Goal: Information Seeking & Learning: Learn about a topic

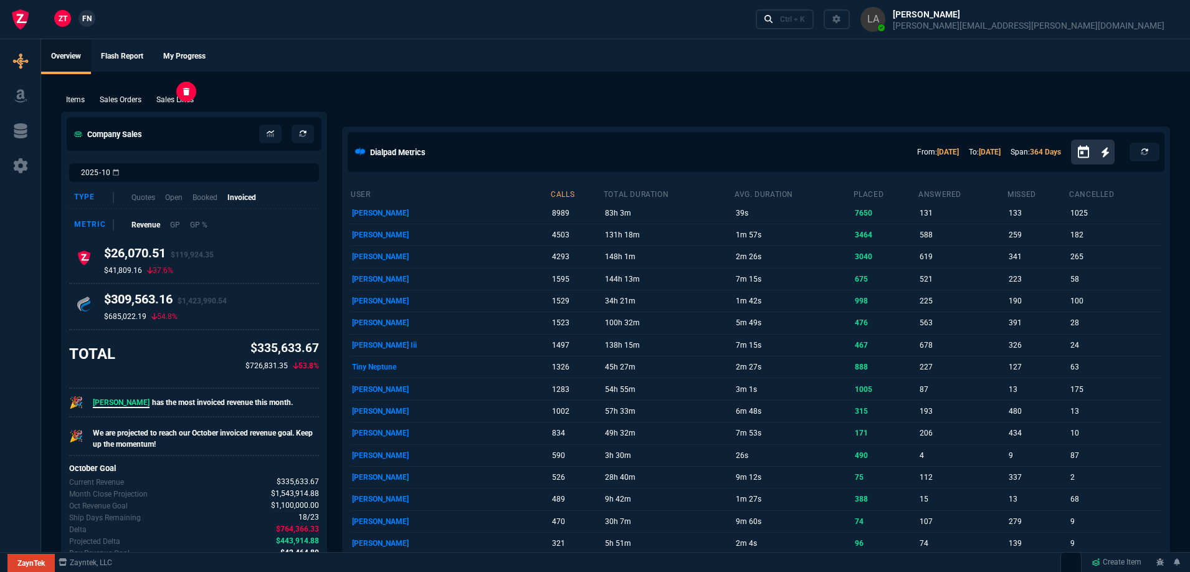
click at [170, 100] on p "Sales Lines" at bounding box center [174, 99] width 37 height 11
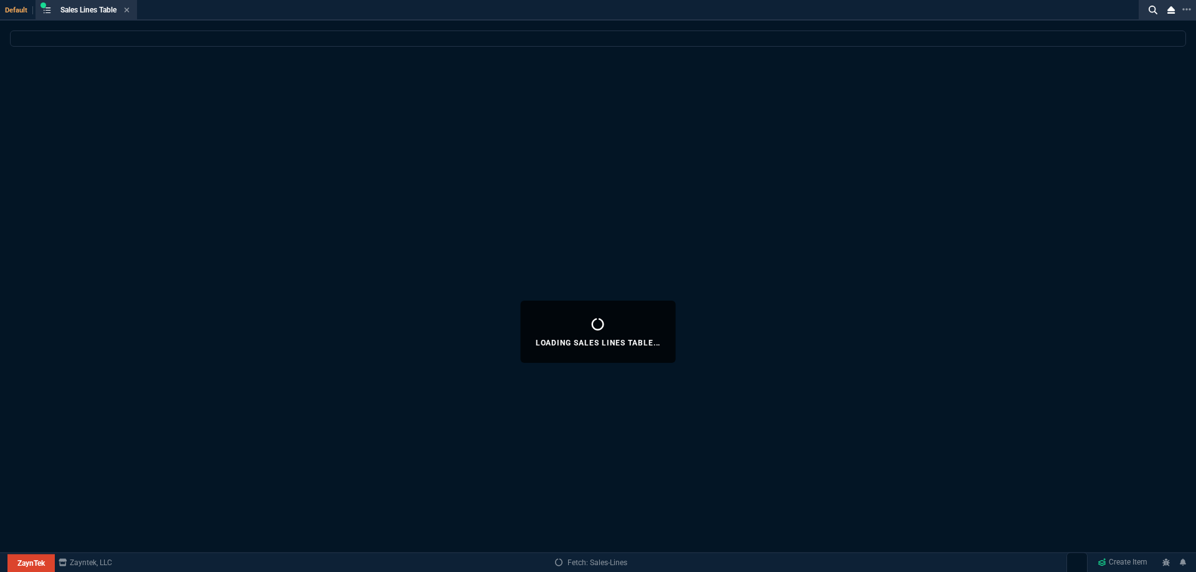
select select
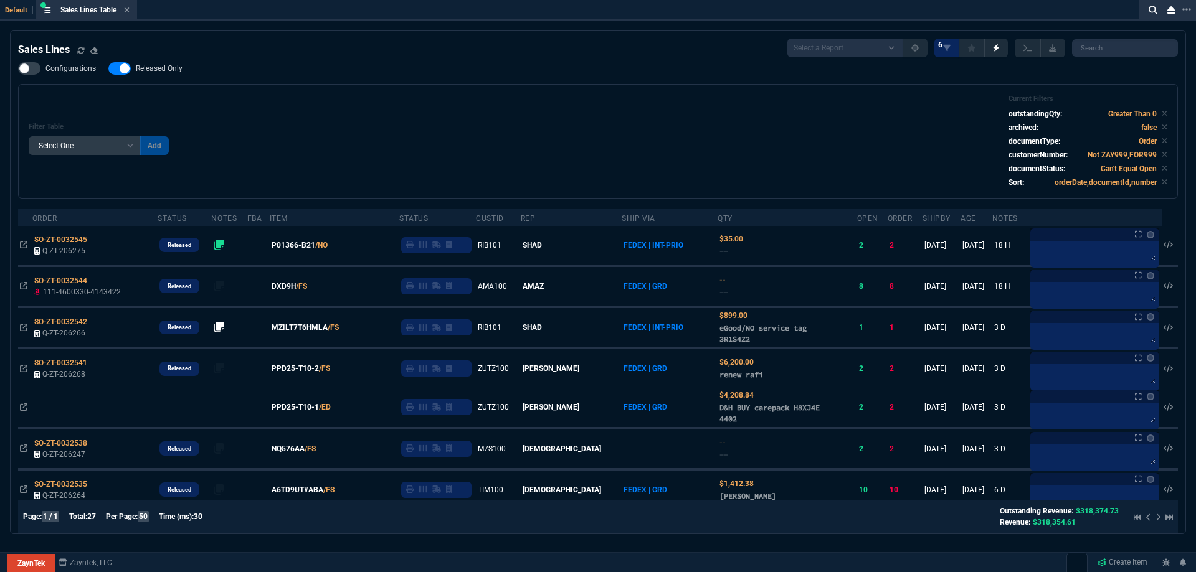
click at [153, 56] on div "Sales Lines Select a Report NEW QUERY SonicWall Sale AMZ (MTD) NEW QUERY INS100…" at bounding box center [598, 48] width 1160 height 19
click at [161, 73] on span "Released Only" at bounding box center [159, 69] width 47 height 10
click at [108, 69] on input "Released Only" at bounding box center [108, 69] width 1 height 1
checkbox input "false"
click at [352, 113] on div "Filter Table Select One Add Filter () Age () ATS () Cond (itemVariantCode) Cust…" at bounding box center [598, 141] width 1138 height 93
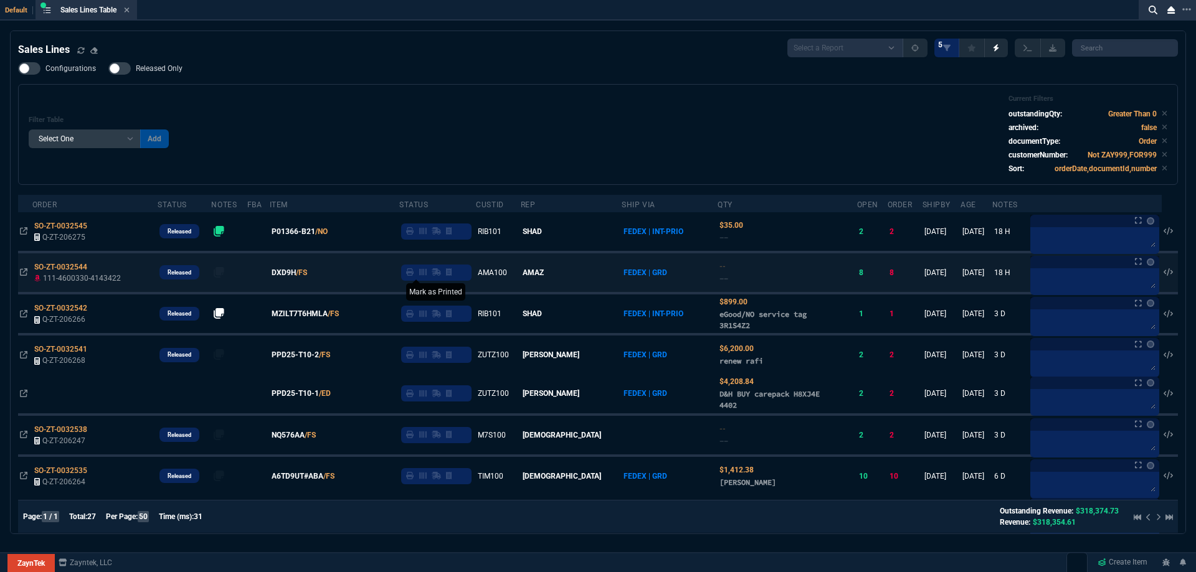
click at [414, 275] on icon at bounding box center [409, 271] width 7 height 7
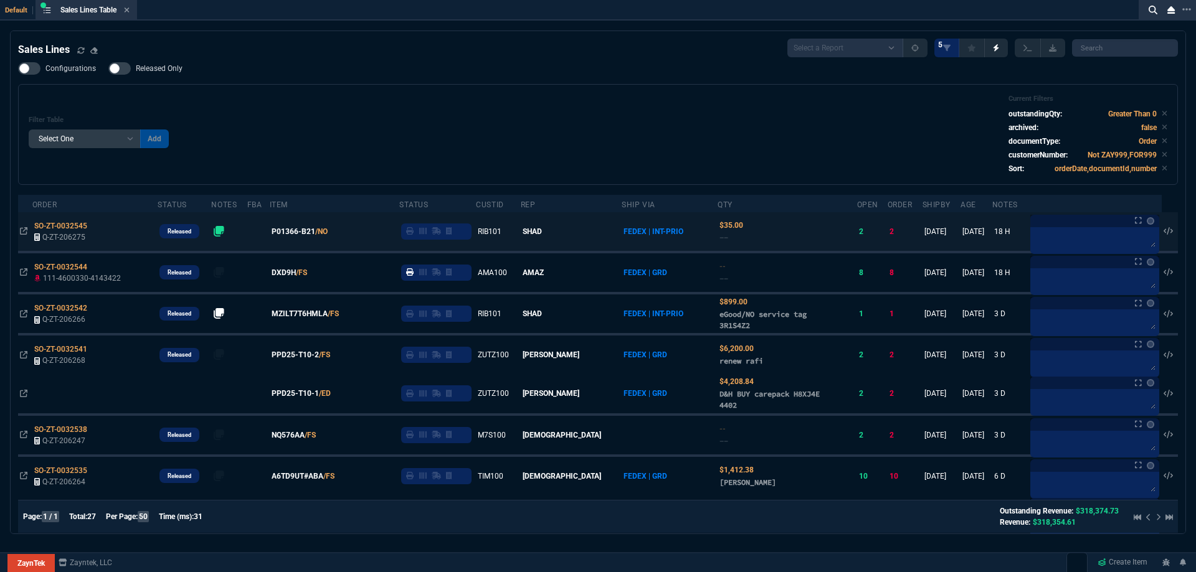
drag, startPoint x: 429, startPoint y: 236, endPoint x: 438, endPoint y: 243, distance: 11.1
click at [414, 236] on fa-icon at bounding box center [409, 231] width 7 height 9
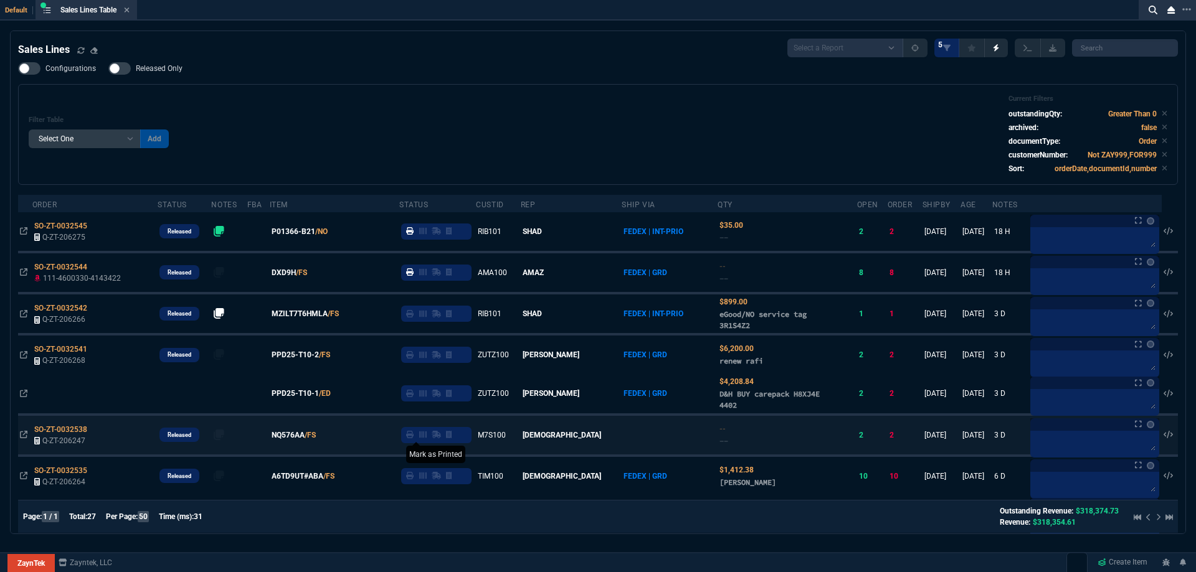
click at [414, 437] on icon at bounding box center [409, 434] width 7 height 7
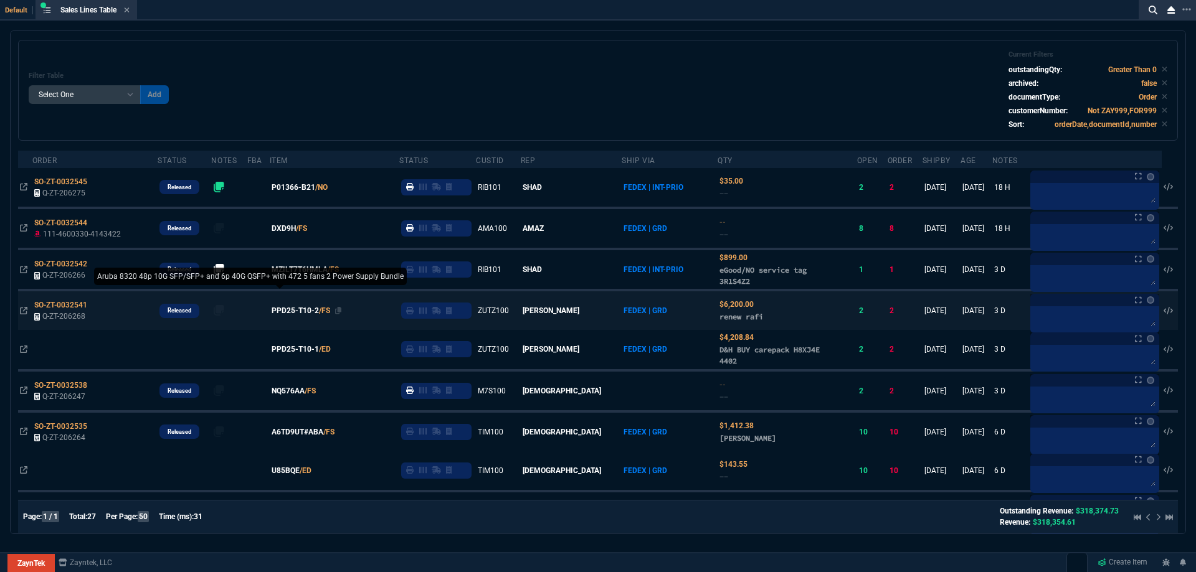
scroll to position [62, 0]
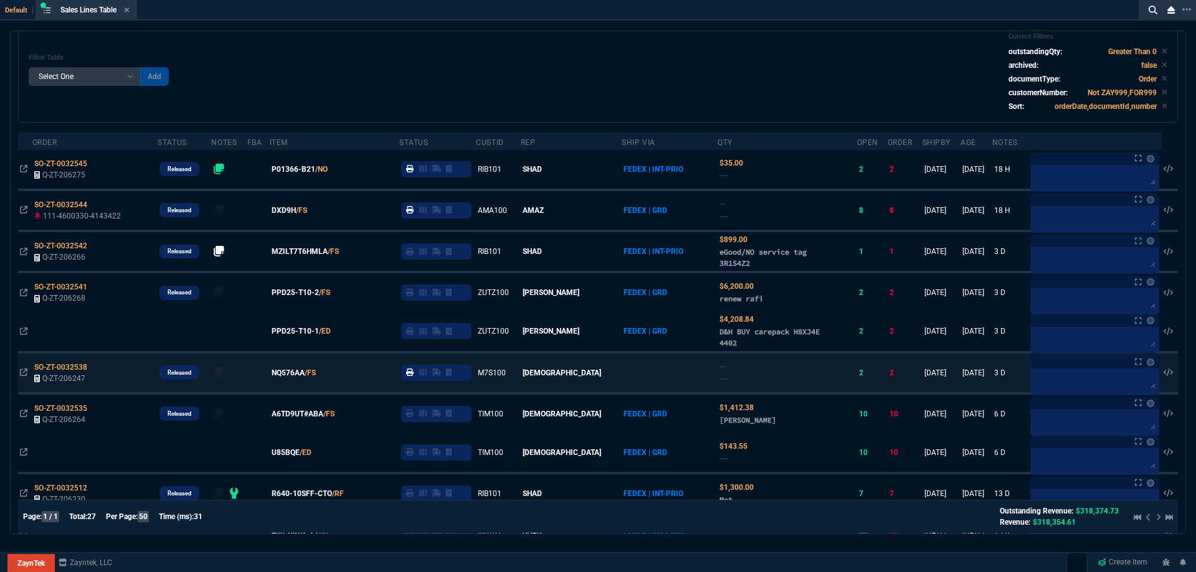
drag, startPoint x: 296, startPoint y: 454, endPoint x: 385, endPoint y: 407, distance: 100.6
click at [296, 455] on span "U85BQE" at bounding box center [286, 452] width 28 height 11
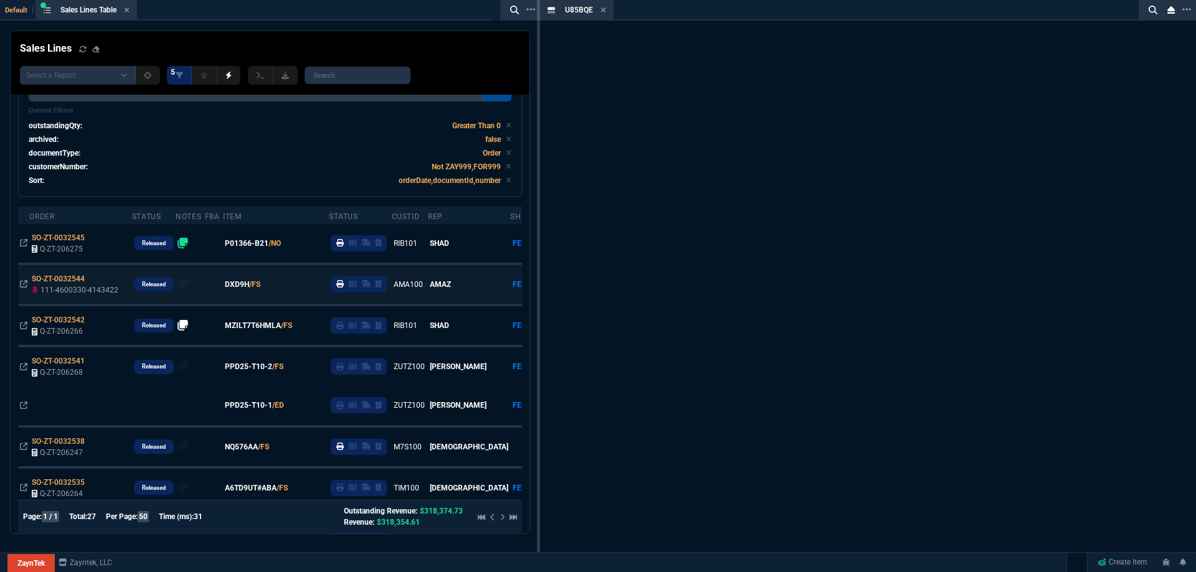
scroll to position [99, 0]
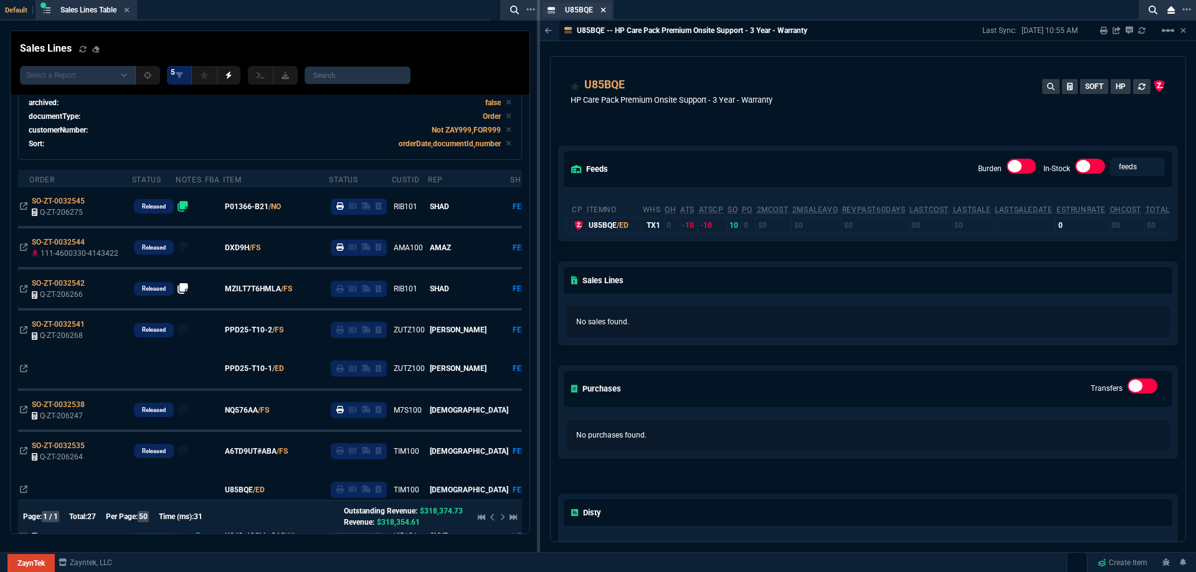
drag, startPoint x: 489, startPoint y: 249, endPoint x: 604, endPoint y: 10, distance: 265.5
click at [604, 10] on icon at bounding box center [603, 9] width 6 height 7
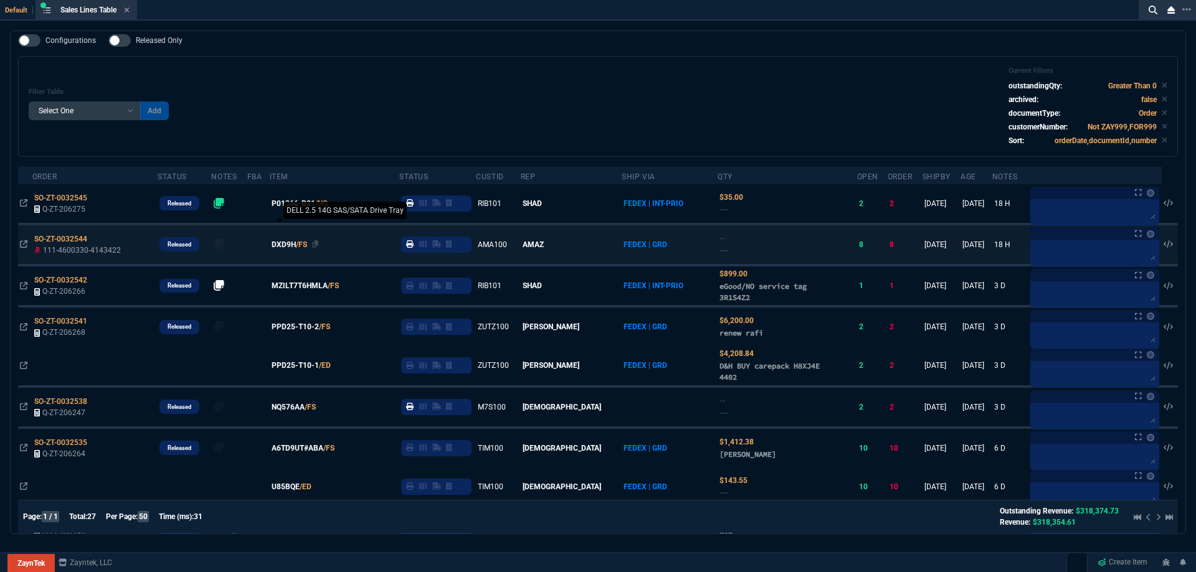
scroll to position [0, 0]
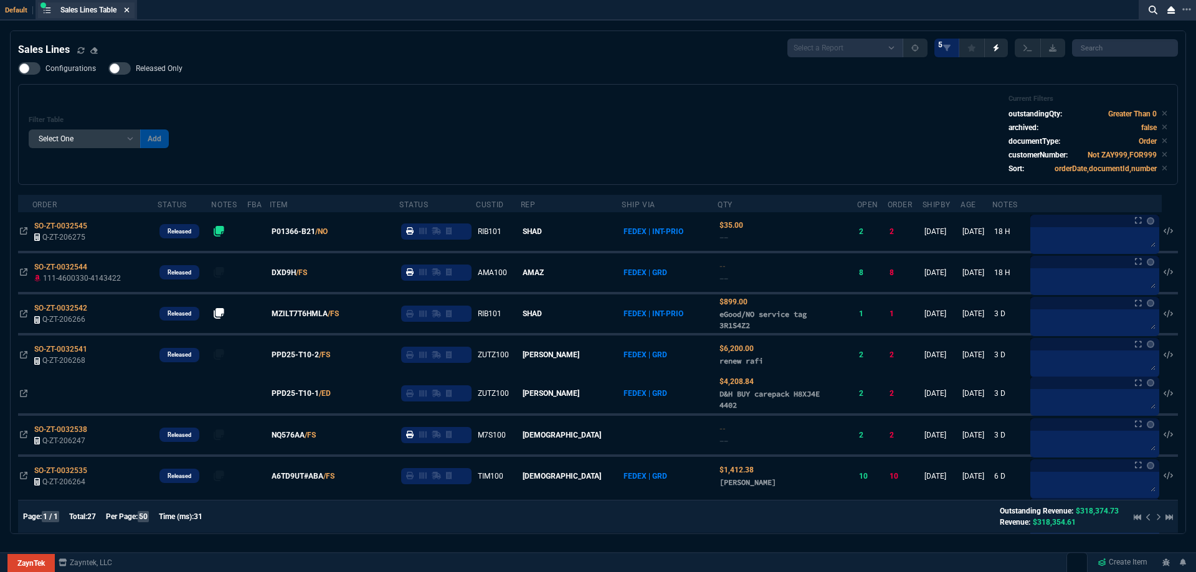
click at [130, 11] on icon at bounding box center [127, 9] width 5 height 5
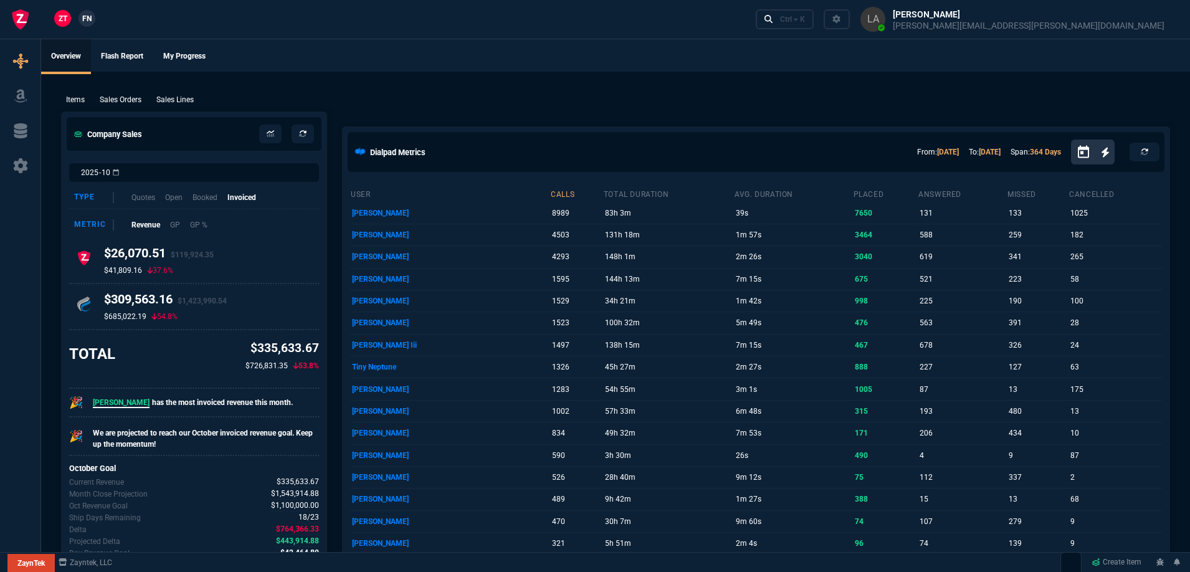
click at [88, 22] on span "FN" at bounding box center [86, 18] width 9 height 11
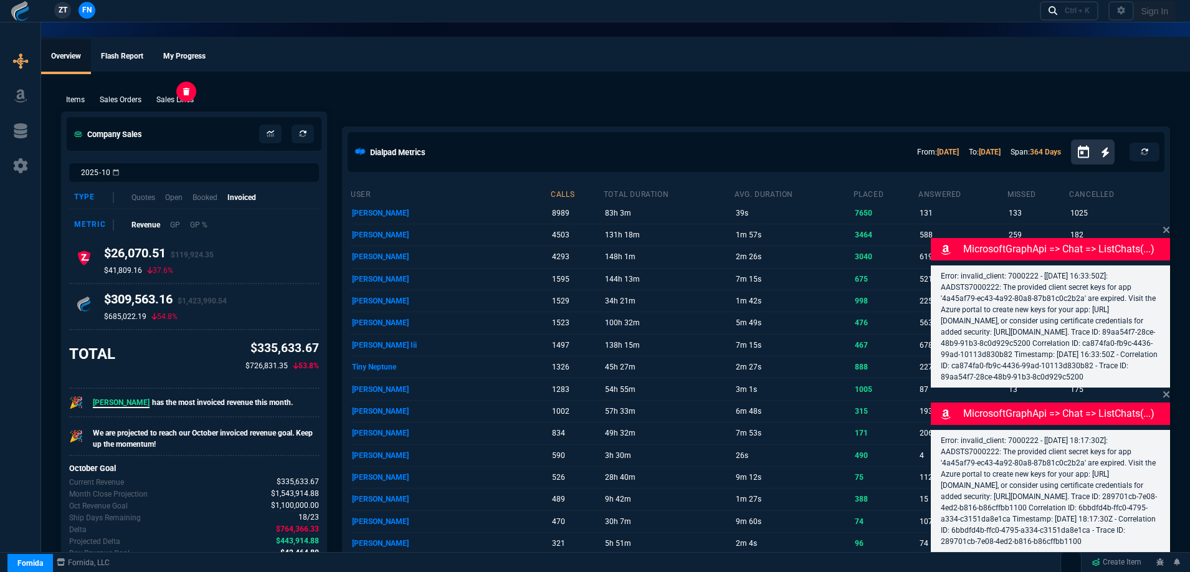
click at [182, 104] on p "Sales Lines" at bounding box center [174, 99] width 37 height 11
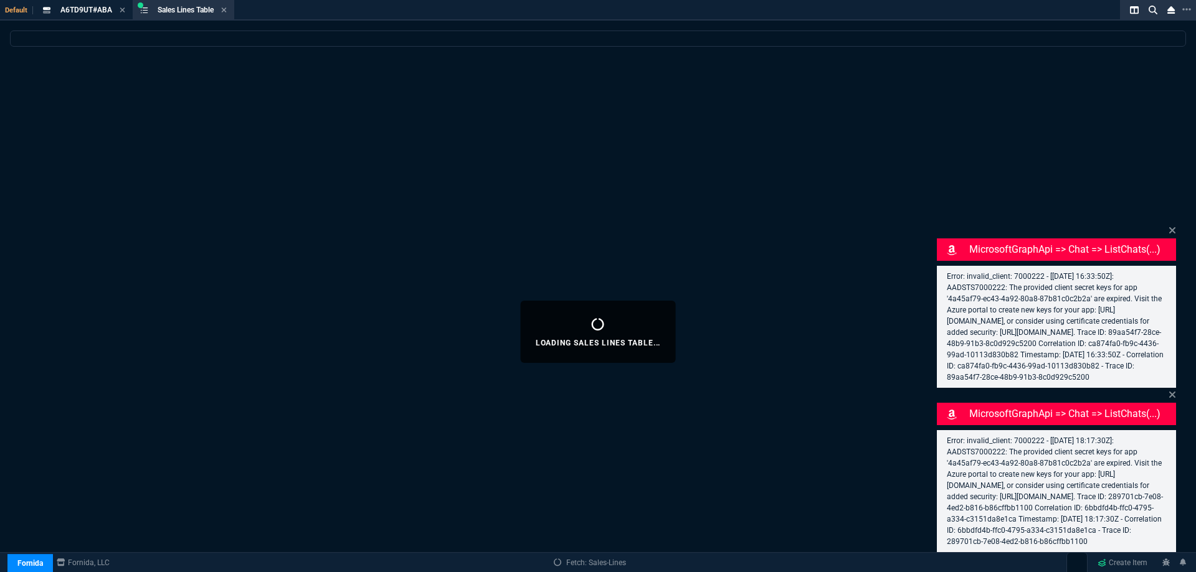
select select
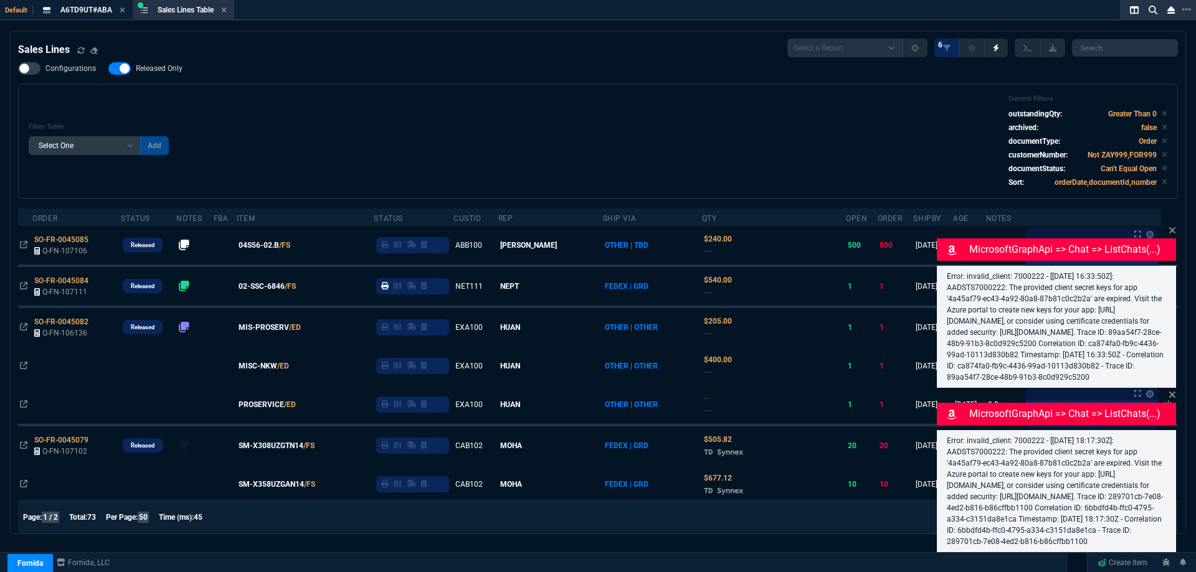
drag, startPoint x: 269, startPoint y: 247, endPoint x: 522, endPoint y: 168, distance: 264.9
click at [269, 247] on span "04S56-02.B" at bounding box center [259, 245] width 40 height 11
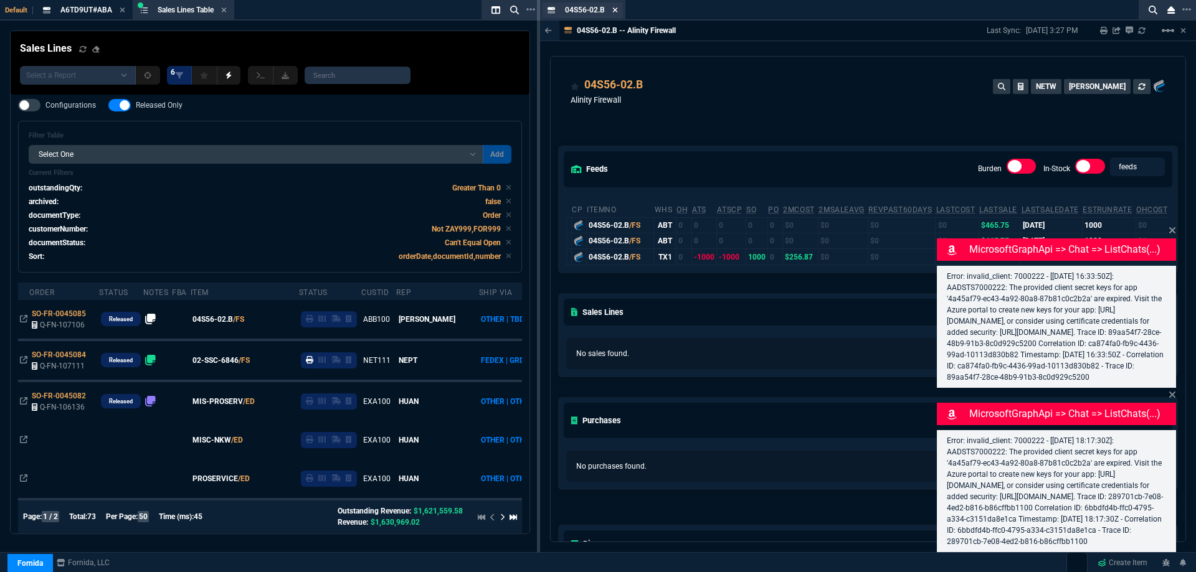
click at [615, 12] on icon at bounding box center [615, 9] width 6 height 7
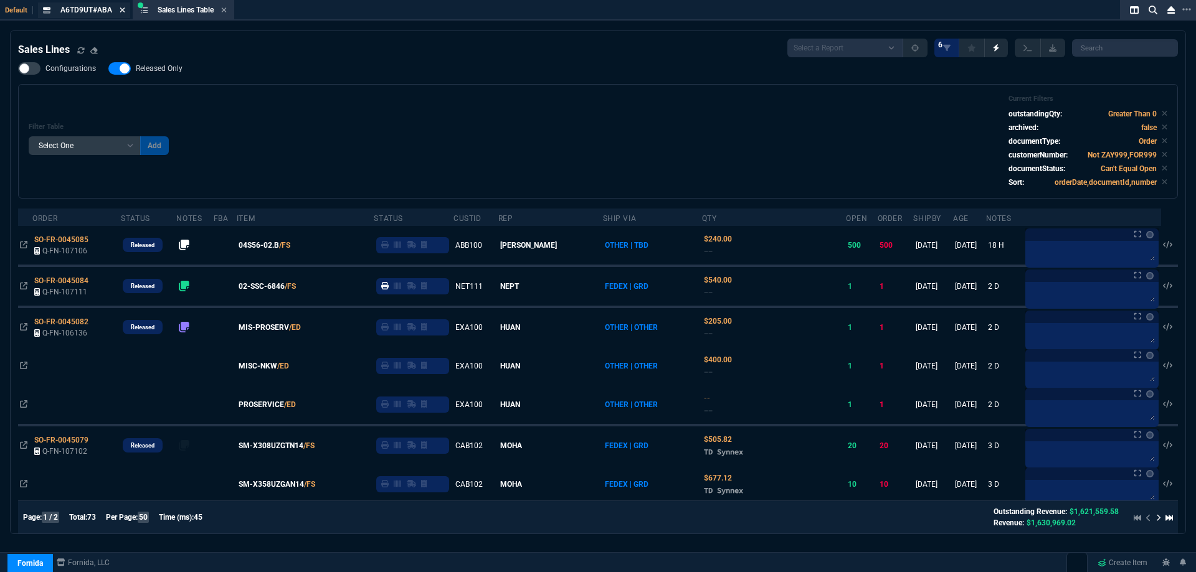
click at [121, 11] on icon at bounding box center [122, 9] width 5 height 5
click at [129, 14] on fa-icon at bounding box center [127, 10] width 6 height 9
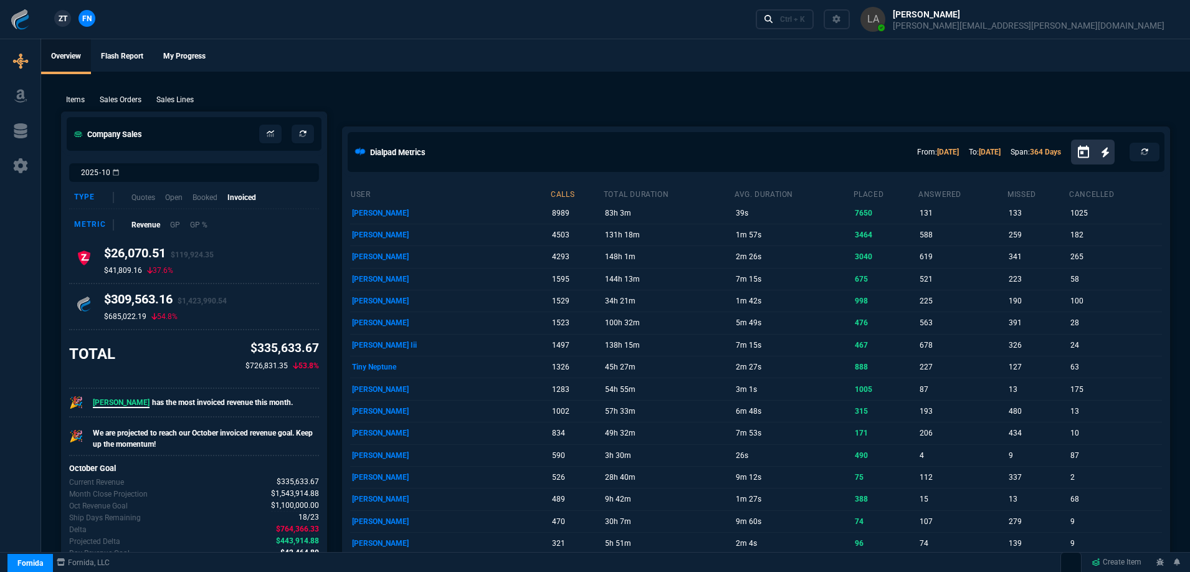
click at [65, 17] on span "ZT" at bounding box center [63, 18] width 9 height 11
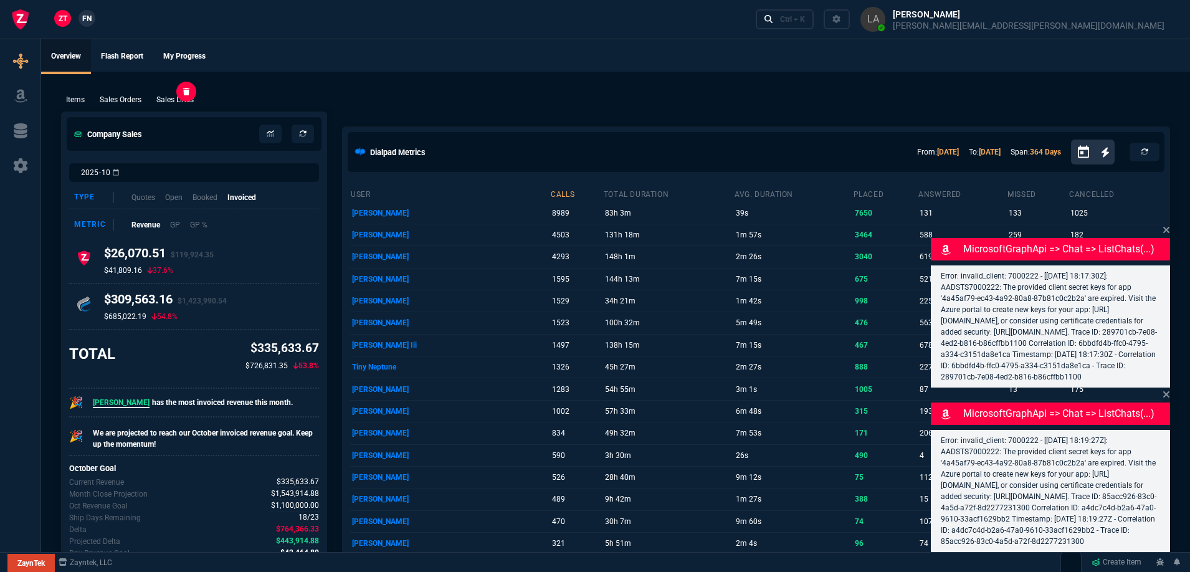
click at [180, 98] on p "Sales Lines" at bounding box center [174, 99] width 37 height 11
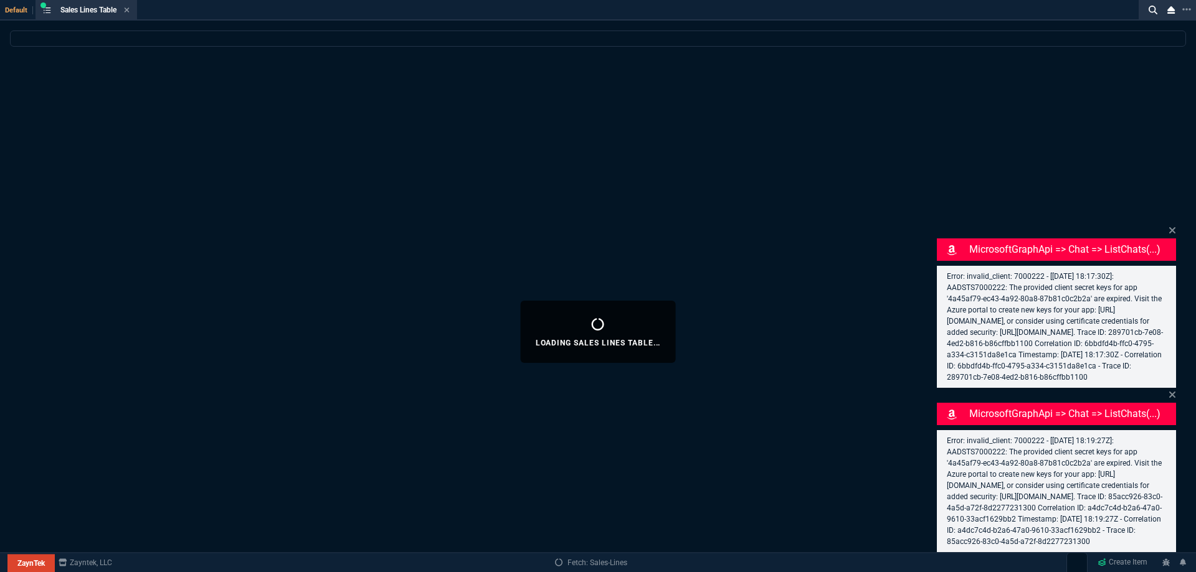
select select
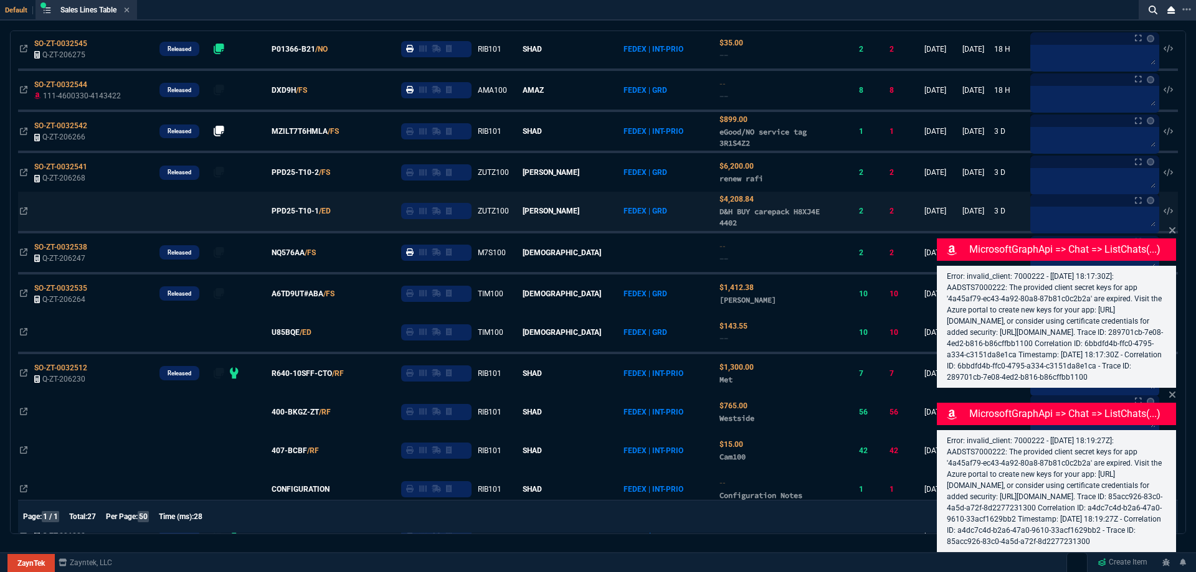
scroll to position [249, 0]
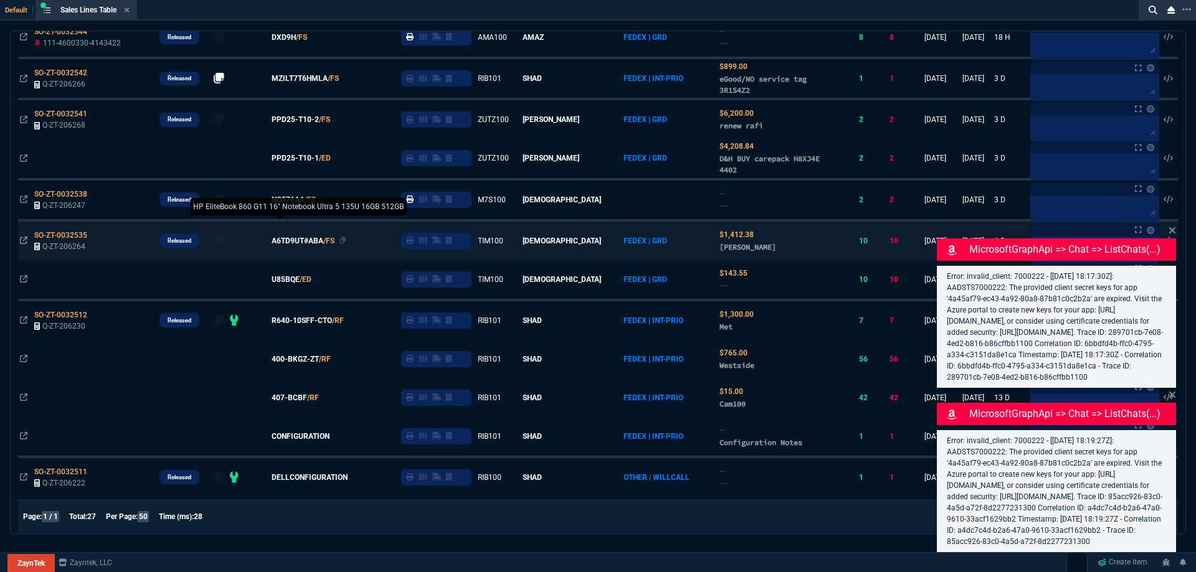
click at [305, 244] on span "A6TD9UT#ABA" at bounding box center [298, 240] width 52 height 11
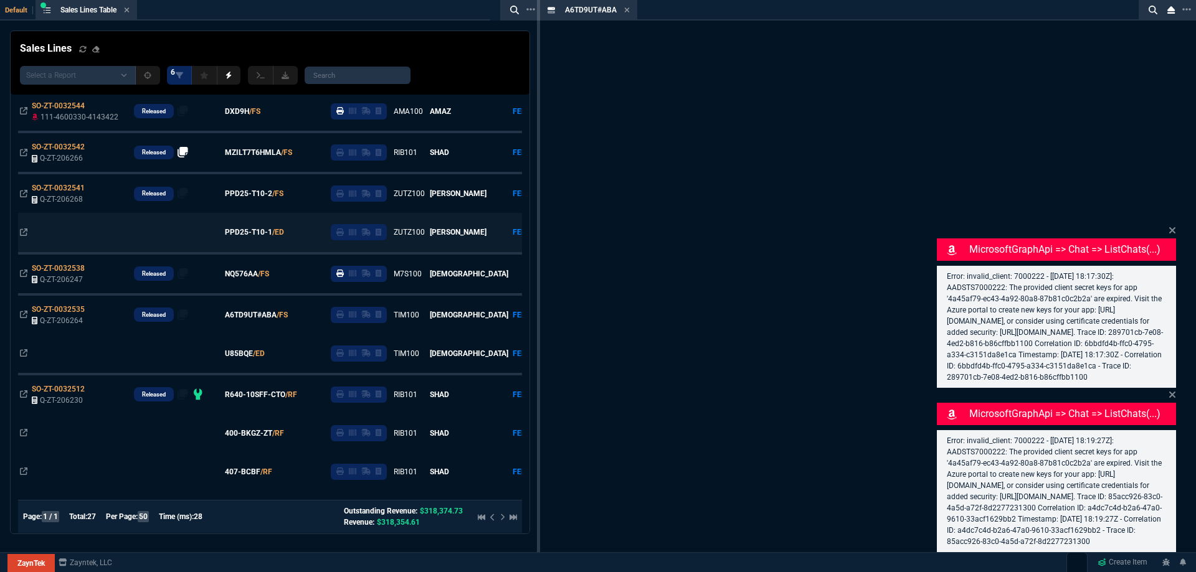
scroll to position [323, 0]
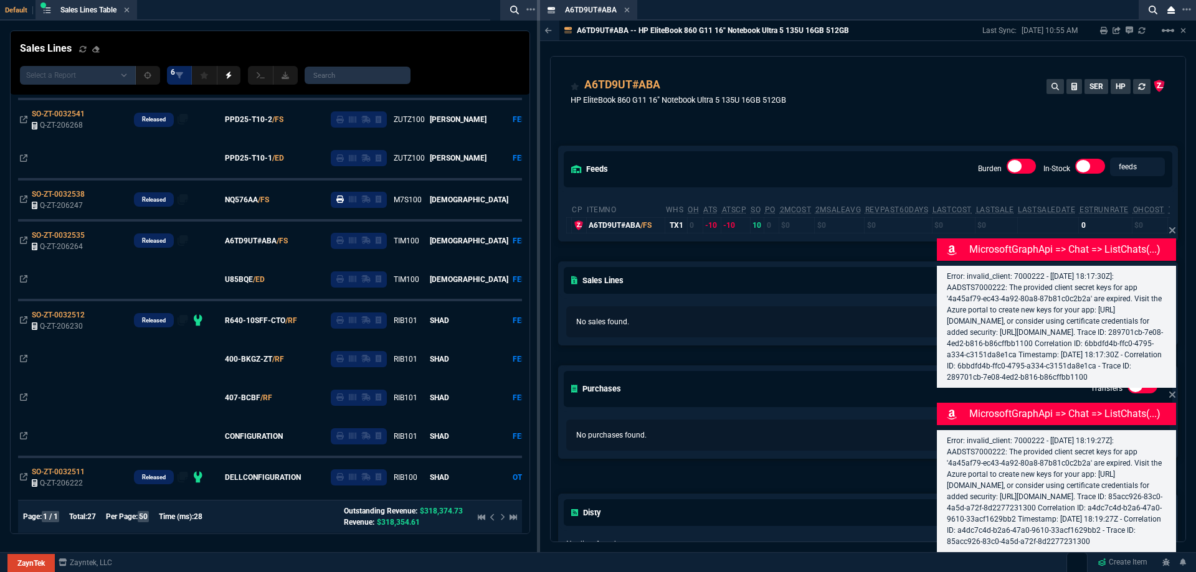
drag, startPoint x: 562, startPoint y: 9, endPoint x: 419, endPoint y: -33, distance: 149.4
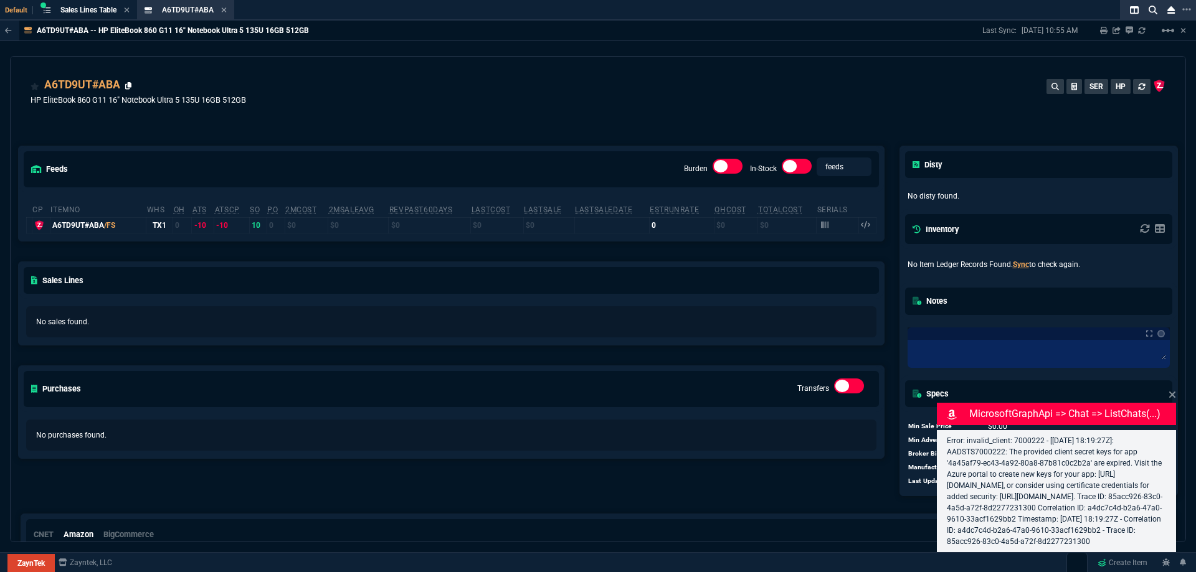
click at [127, 85] on icon at bounding box center [128, 85] width 7 height 7
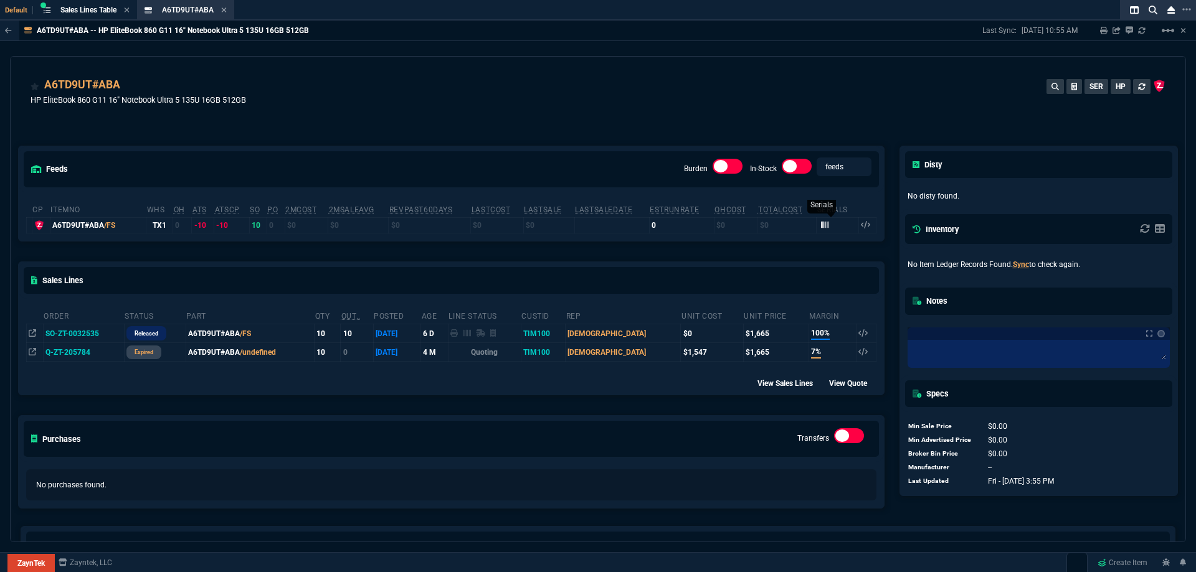
click at [821, 227] on icon at bounding box center [824, 225] width 7 height 7
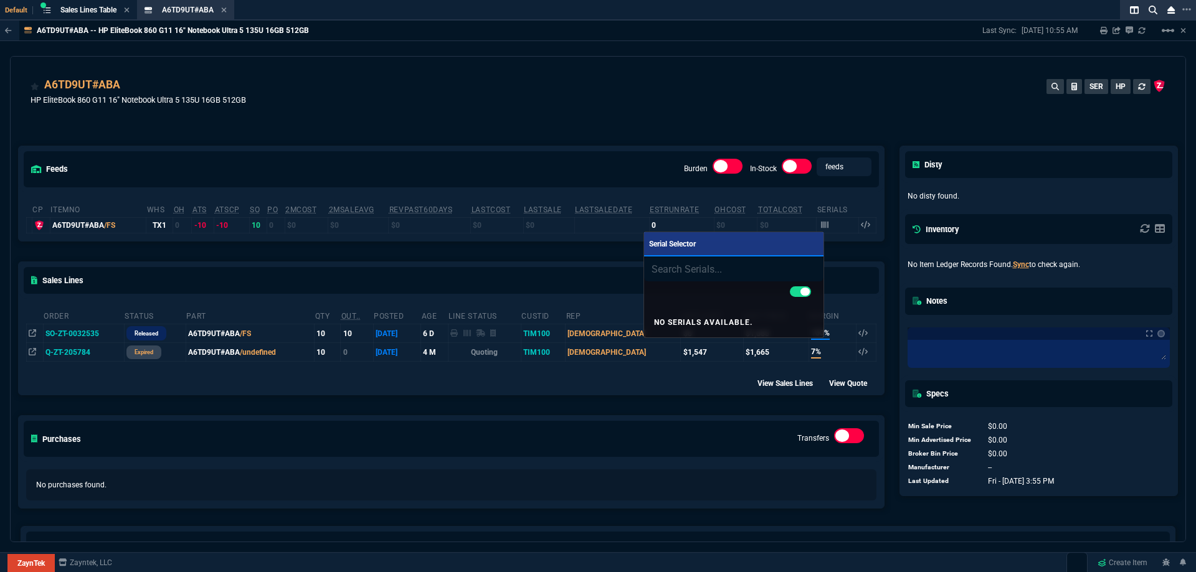
drag, startPoint x: 614, startPoint y: 140, endPoint x: 604, endPoint y: 136, distance: 10.4
click at [613, 140] on div at bounding box center [598, 286] width 1196 height 572
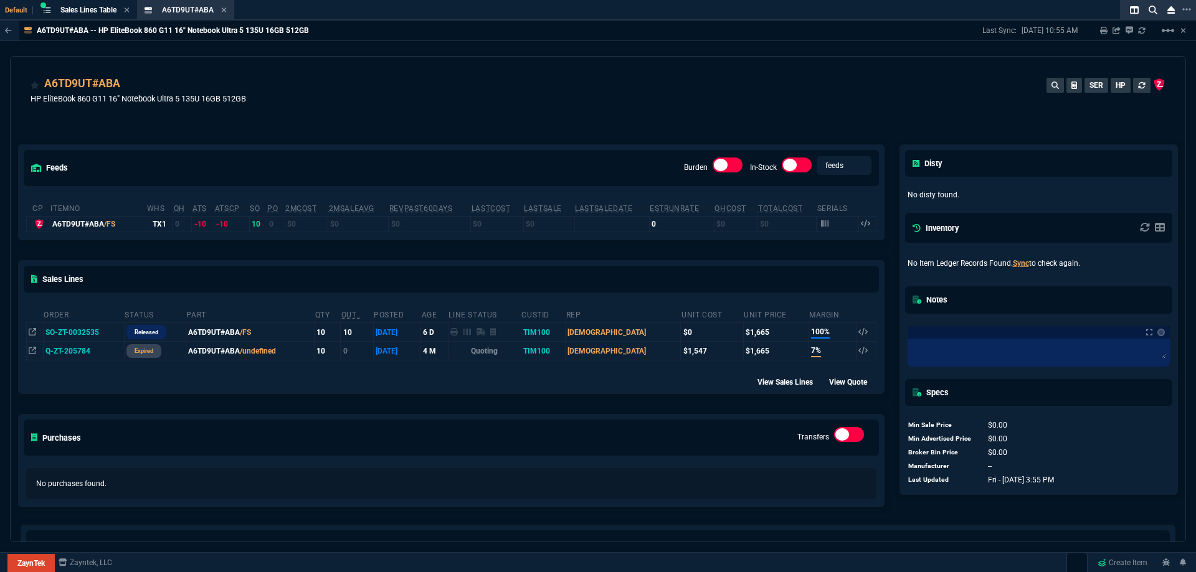
scroll to position [0, 0]
click at [126, 11] on icon at bounding box center [127, 9] width 6 height 7
click at [125, 9] on icon at bounding box center [123, 9] width 6 height 7
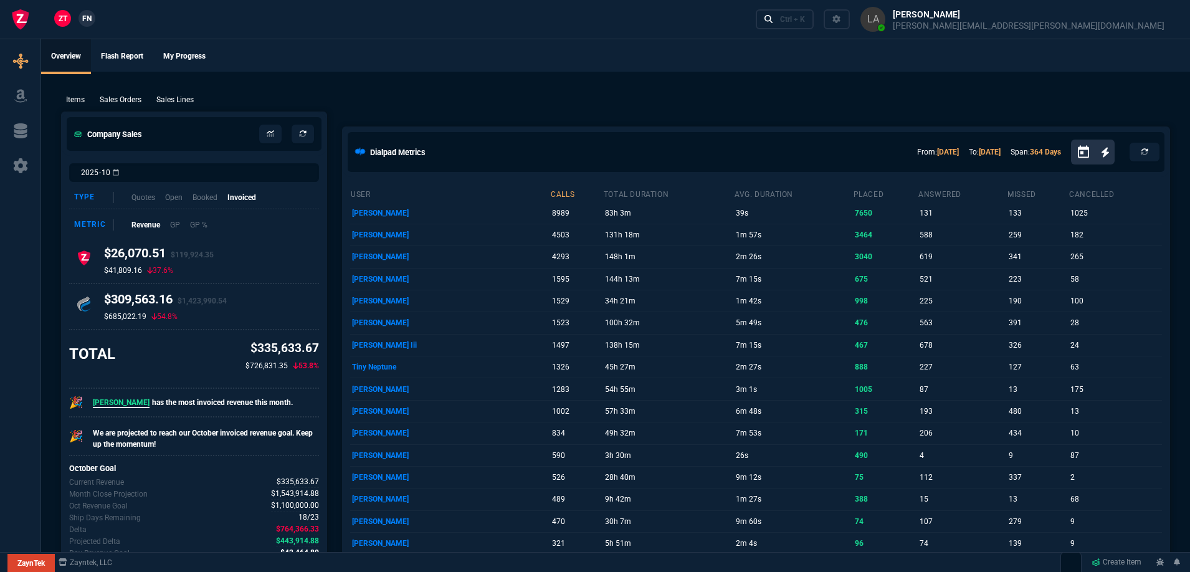
click at [91, 14] on span "FN" at bounding box center [86, 18] width 9 height 11
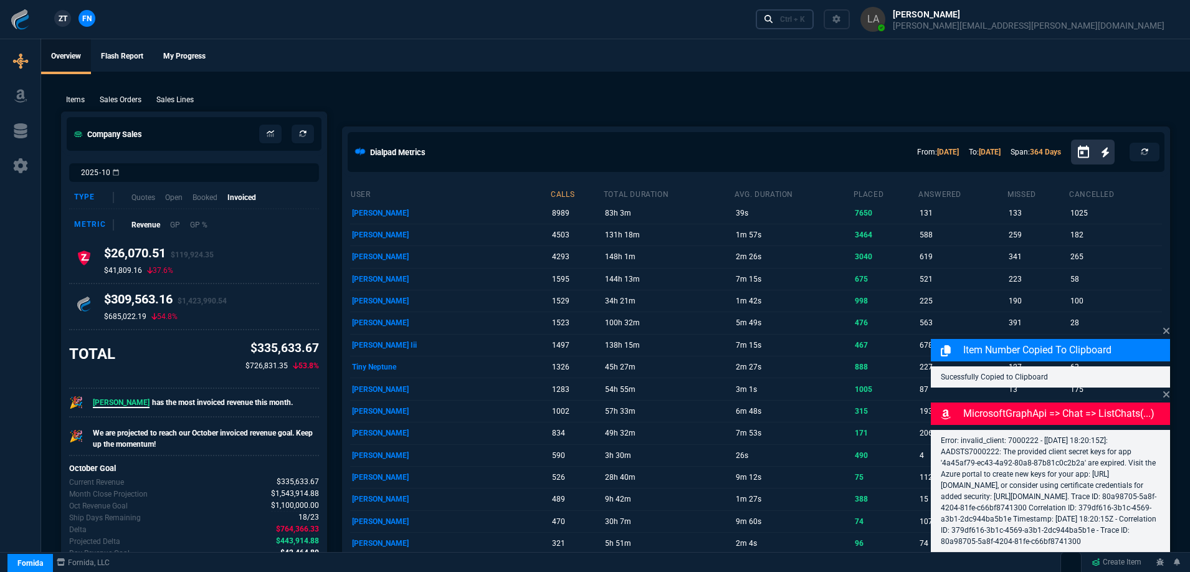
click at [805, 22] on div "Ctrl + K" at bounding box center [792, 19] width 25 height 10
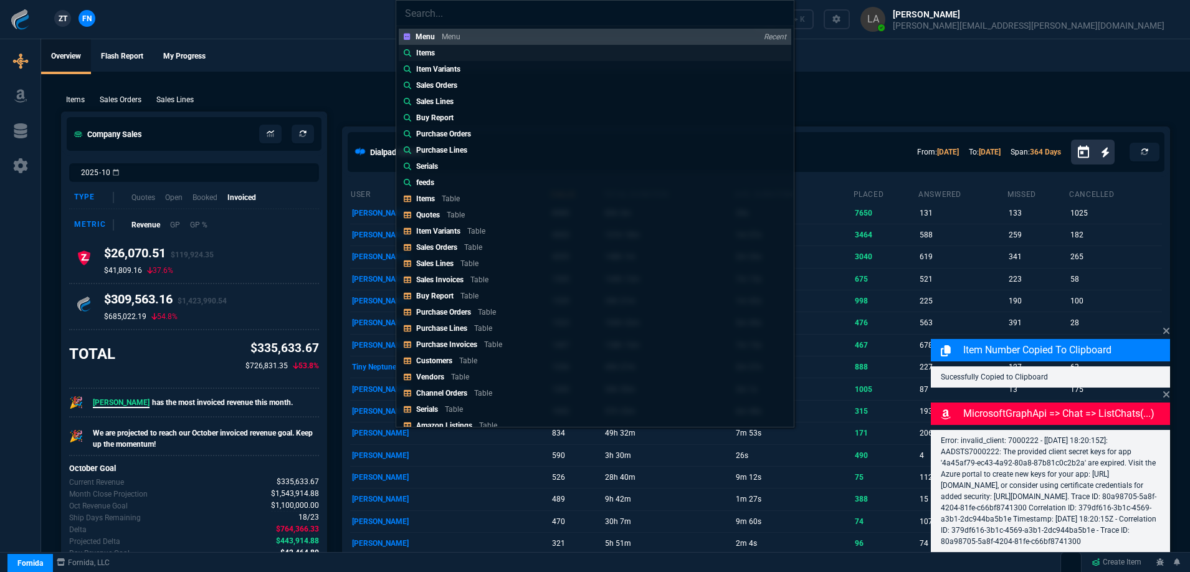
click at [428, 54] on p "Items" at bounding box center [425, 52] width 19 height 11
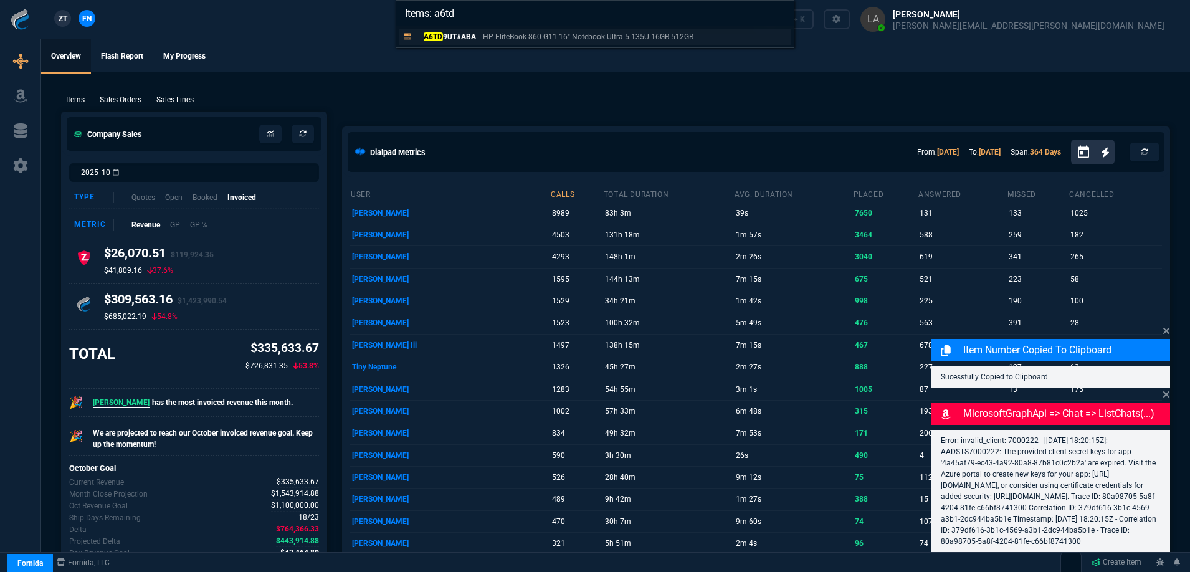
type input "Items: a6td"
click at [455, 40] on p "A6TD 9UT#ABA" at bounding box center [446, 36] width 60 height 11
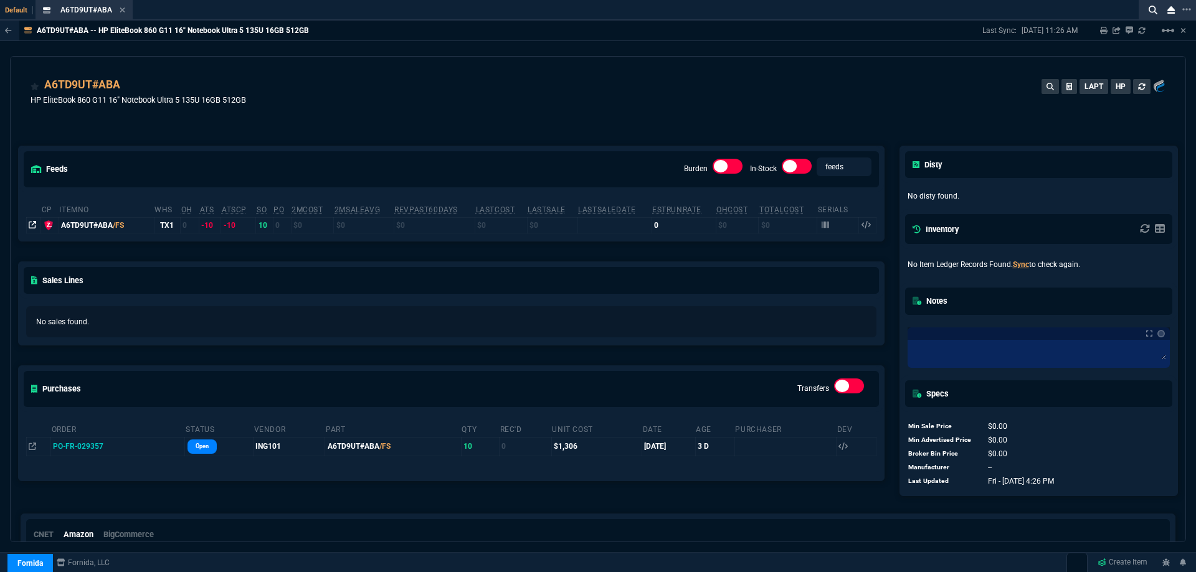
click at [31, 224] on icon at bounding box center [32, 224] width 7 height 7
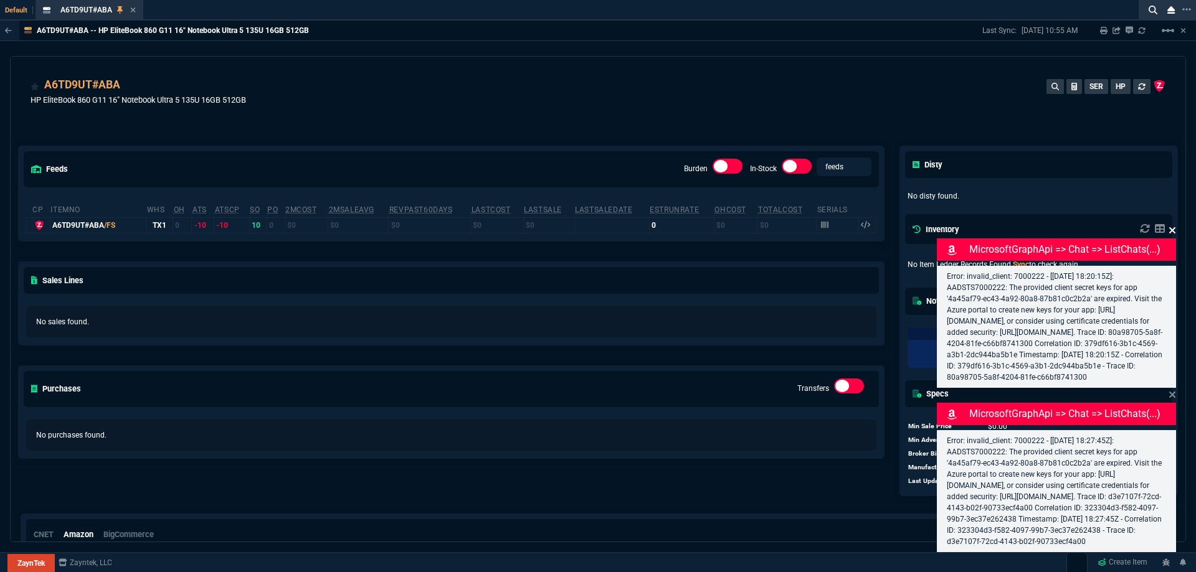
click at [1171, 225] on icon at bounding box center [1171, 230] width 7 height 10
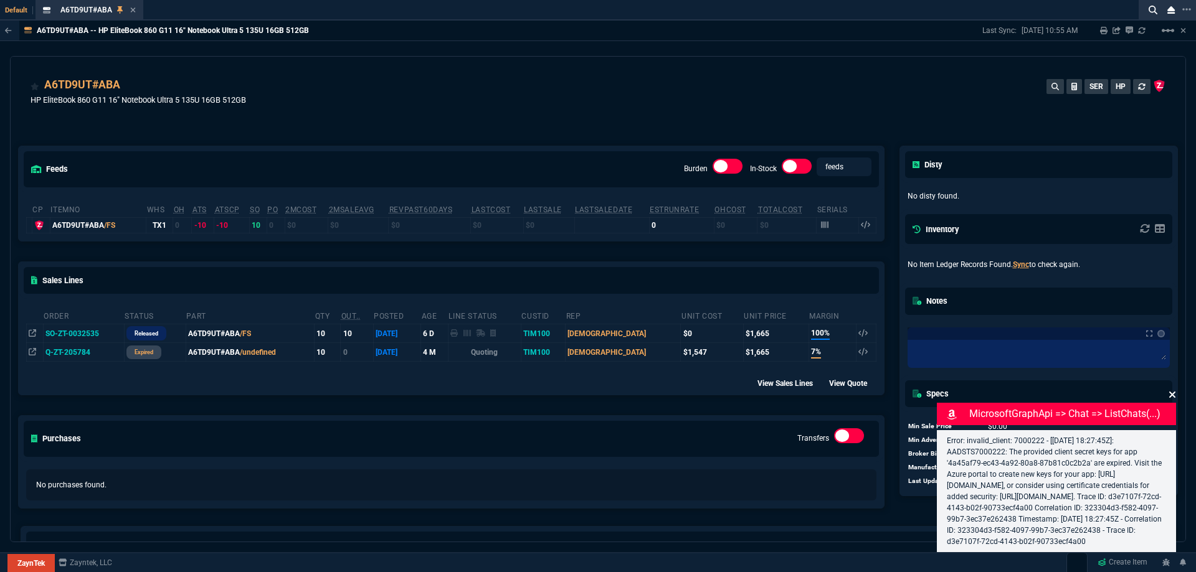
click at [1170, 392] on icon at bounding box center [1172, 395] width 6 height 6
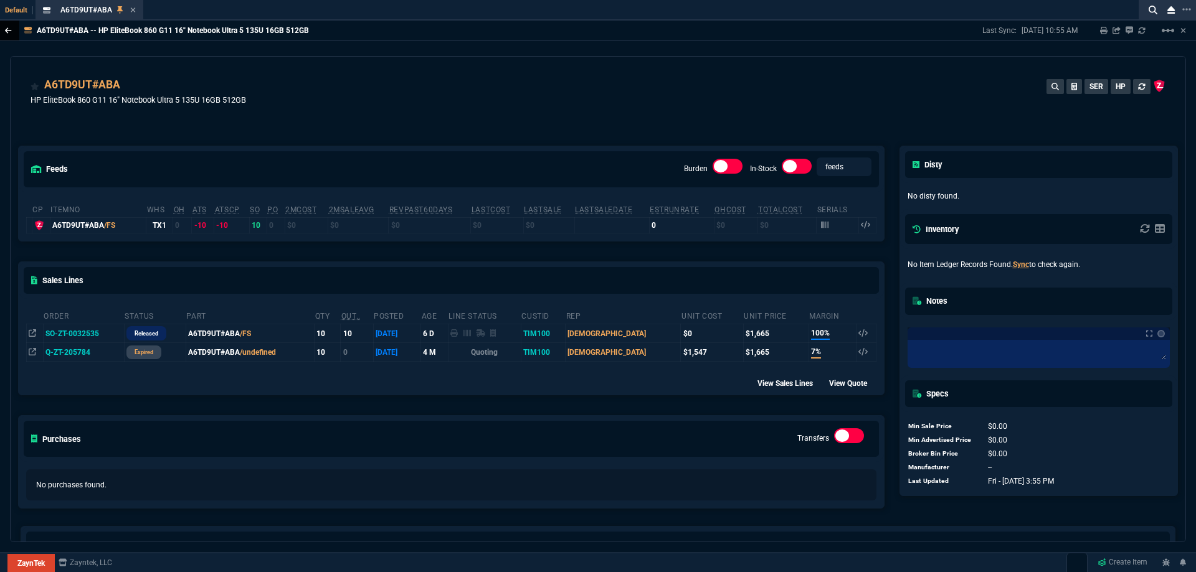
click at [11, 33] on icon at bounding box center [8, 30] width 7 height 7
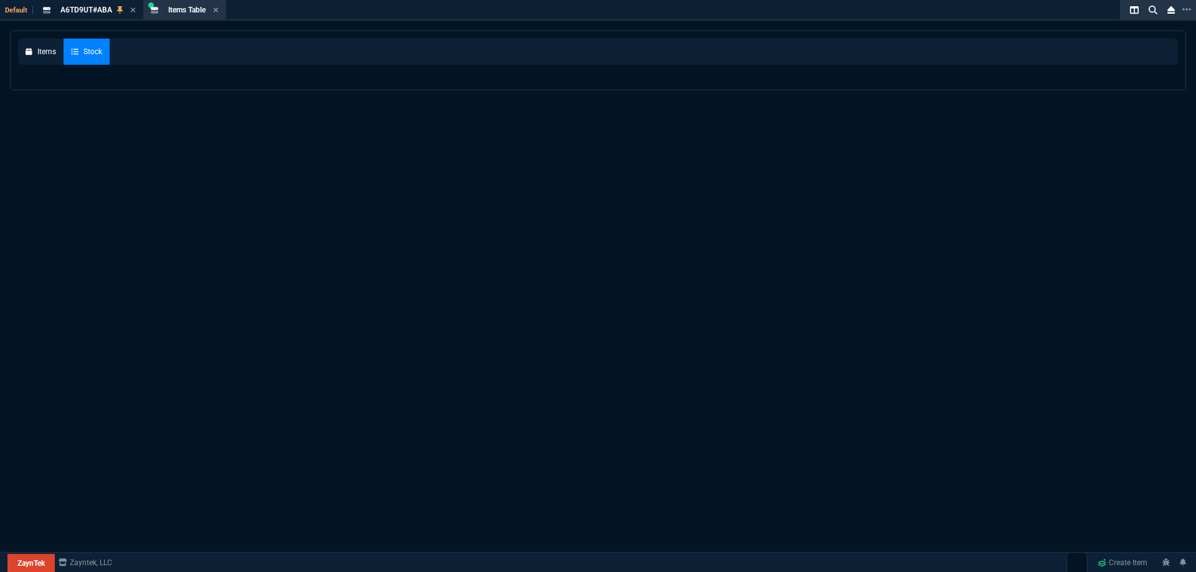
click at [0, 0] on link "Fornida" at bounding box center [0, 0] width 0 height 0
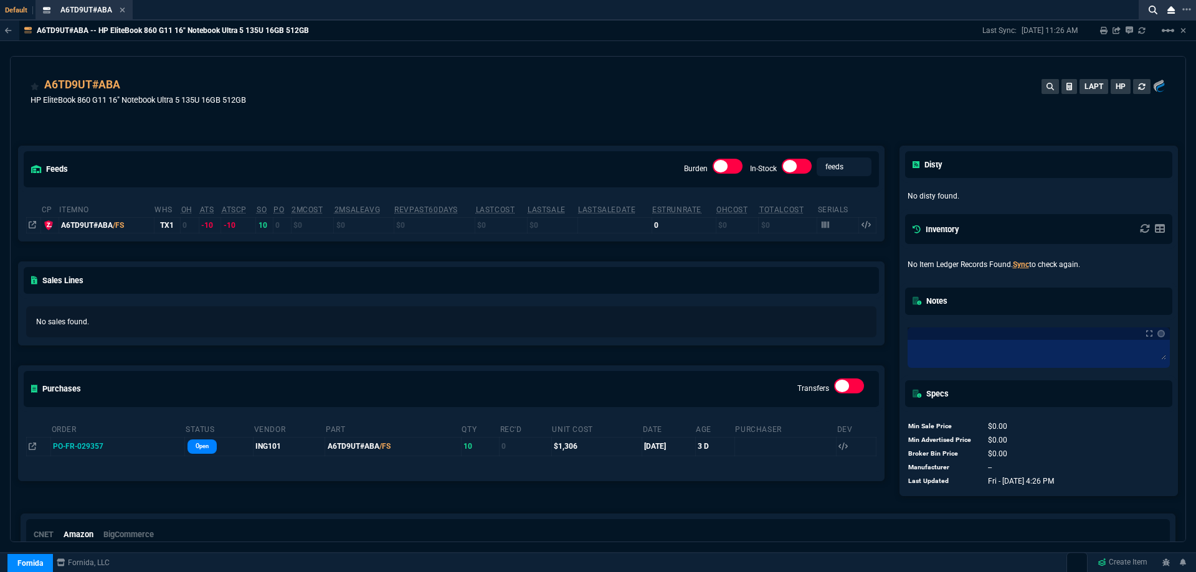
click at [555, 73] on div "A6TD9UT#ABA HP EliteBook 860 G11 16" Notebook Ultra 5 135U 16GB 512GB LAPT HP" at bounding box center [598, 94] width 1175 height 74
click at [481, 80] on div "A6TD9UT#ABA HP EliteBook 860 G11 16" Notebook Ultra 5 135U 16GB 512GB LAPT HP" at bounding box center [598, 99] width 1135 height 44
click at [123, 12] on icon at bounding box center [123, 9] width 6 height 7
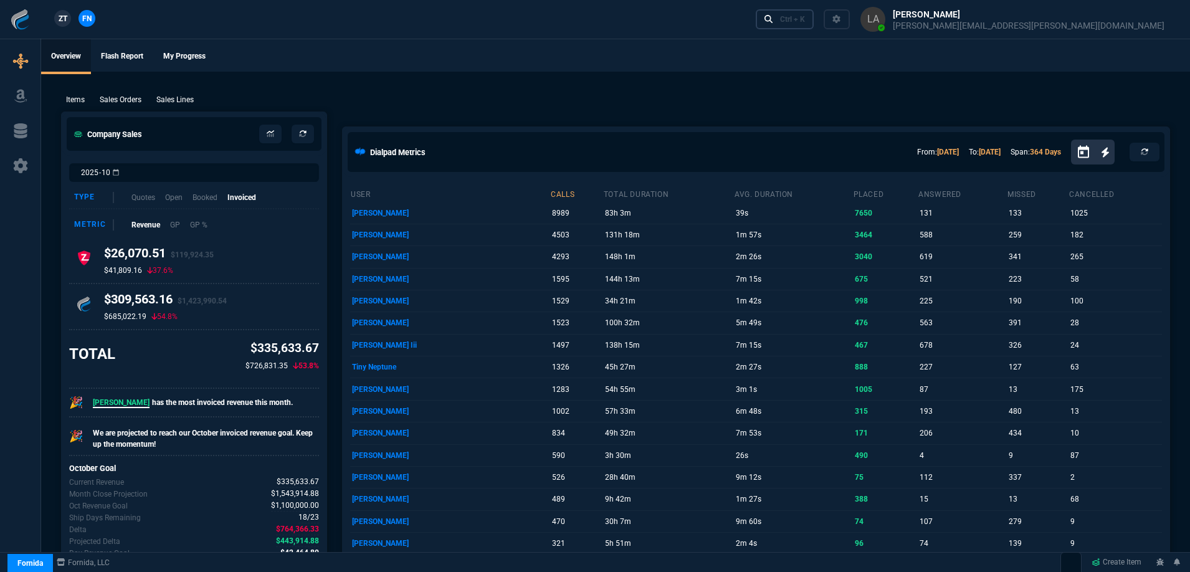
click at [805, 22] on div "Ctrl + K" at bounding box center [792, 19] width 25 height 10
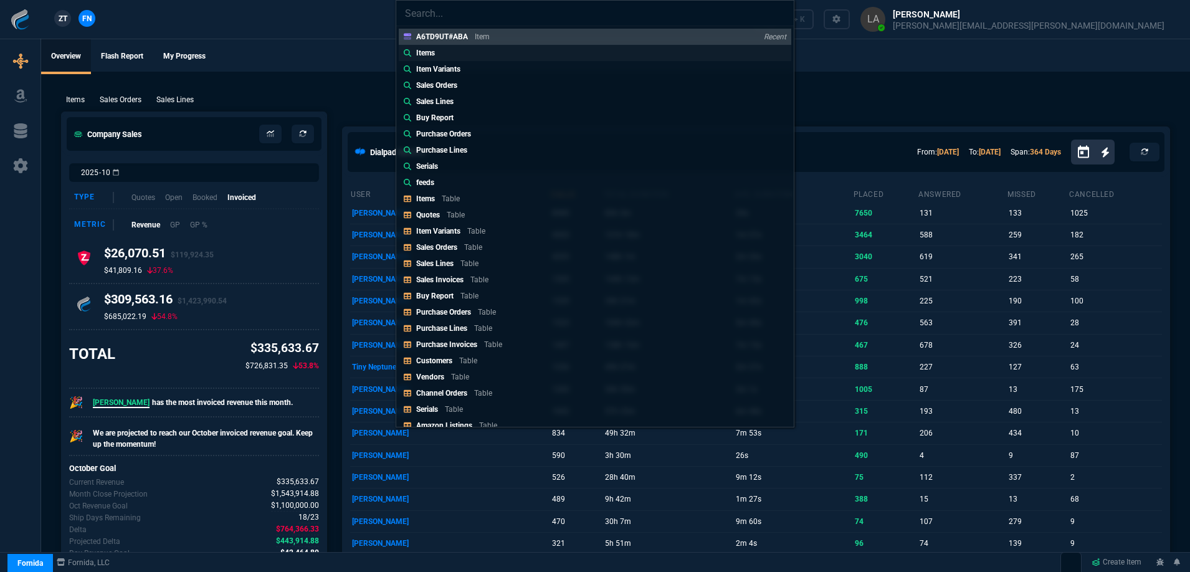
click at [440, 57] on link "Items" at bounding box center [595, 53] width 392 height 16
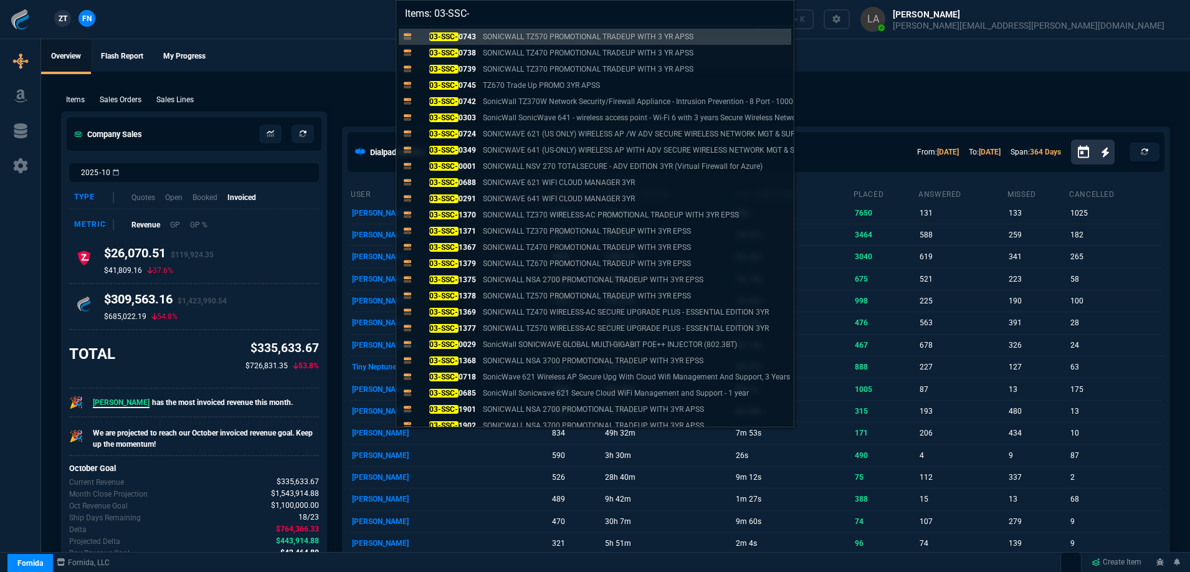
click at [480, 16] on input "Items: 03-SSC-" at bounding box center [594, 13] width 397 height 25
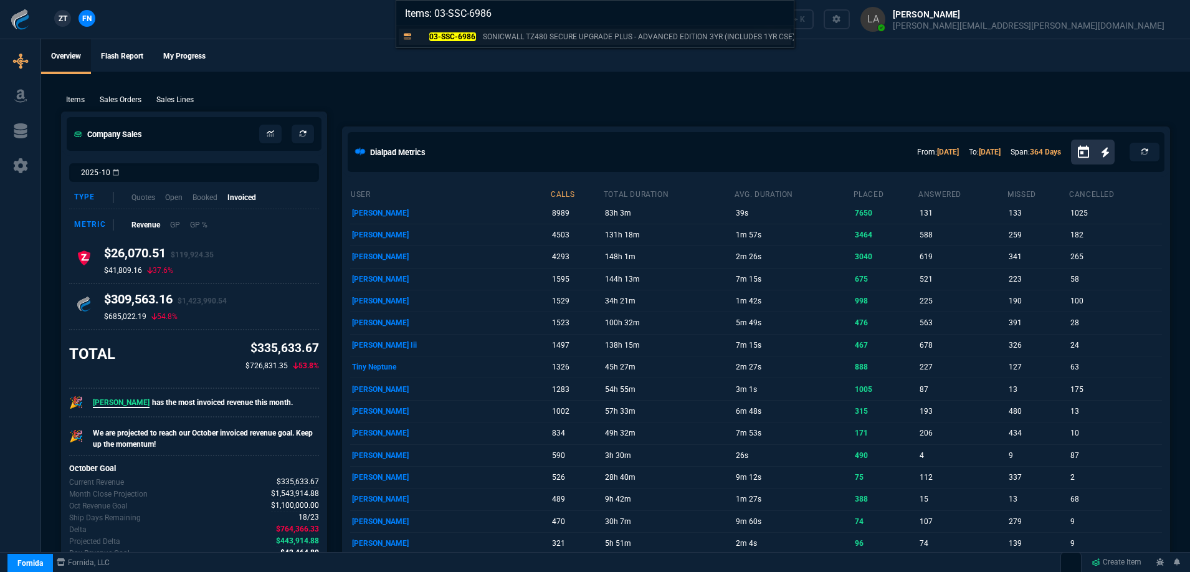
type input "Items: 03-SSC-6986"
click at [474, 36] on mark "03-SSC-6986" at bounding box center [452, 36] width 47 height 9
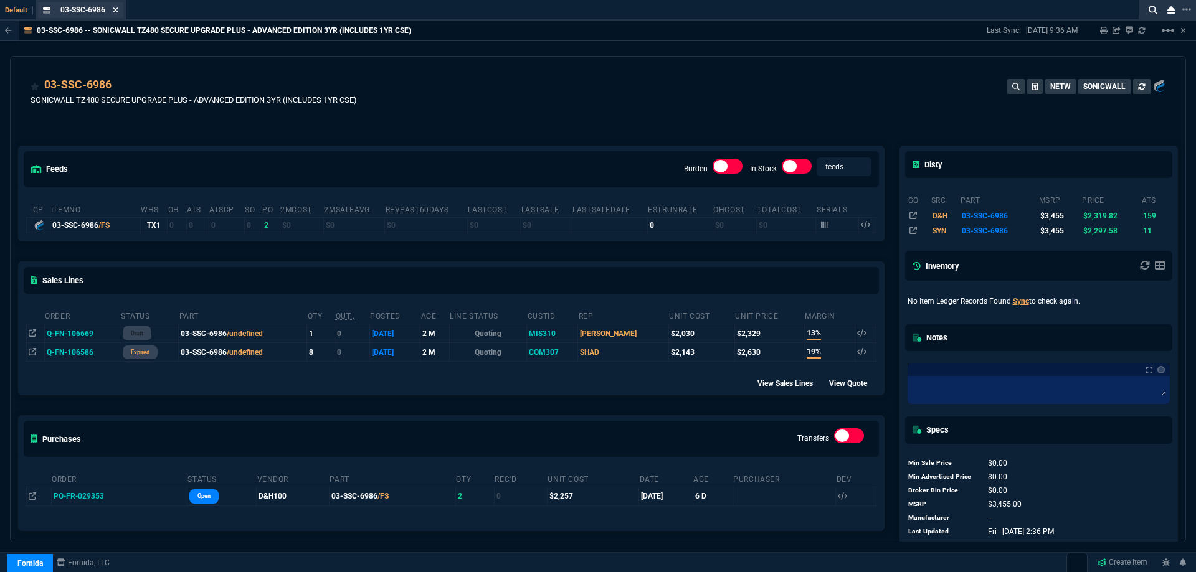
click at [116, 11] on icon at bounding box center [116, 9] width 6 height 7
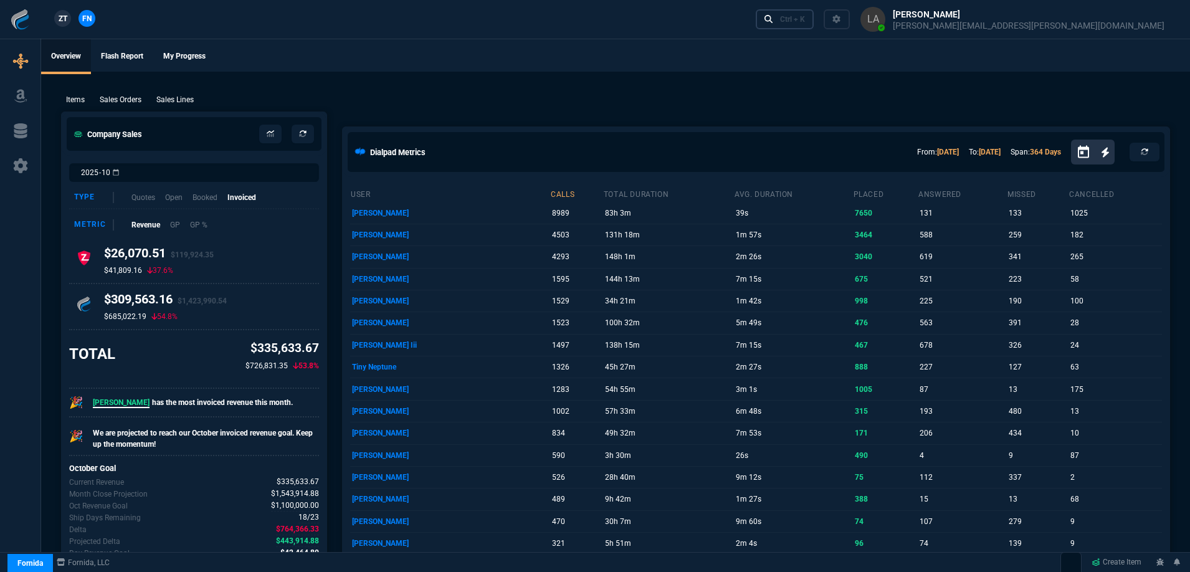
click at [805, 19] on div "Ctrl + K" at bounding box center [792, 19] width 25 height 10
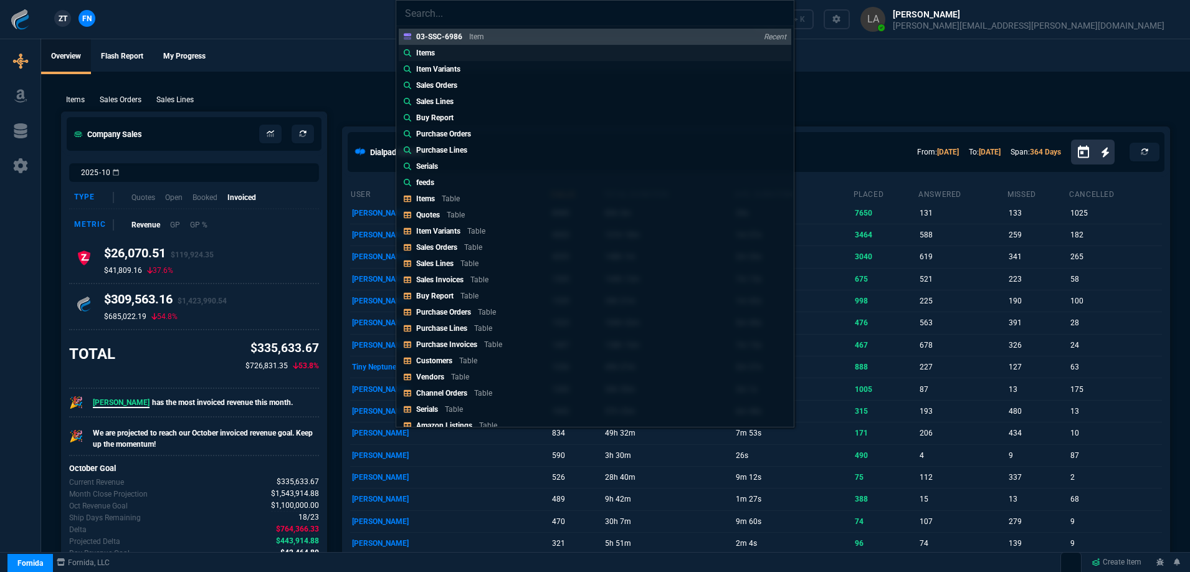
click at [476, 57] on link "Items" at bounding box center [595, 53] width 392 height 16
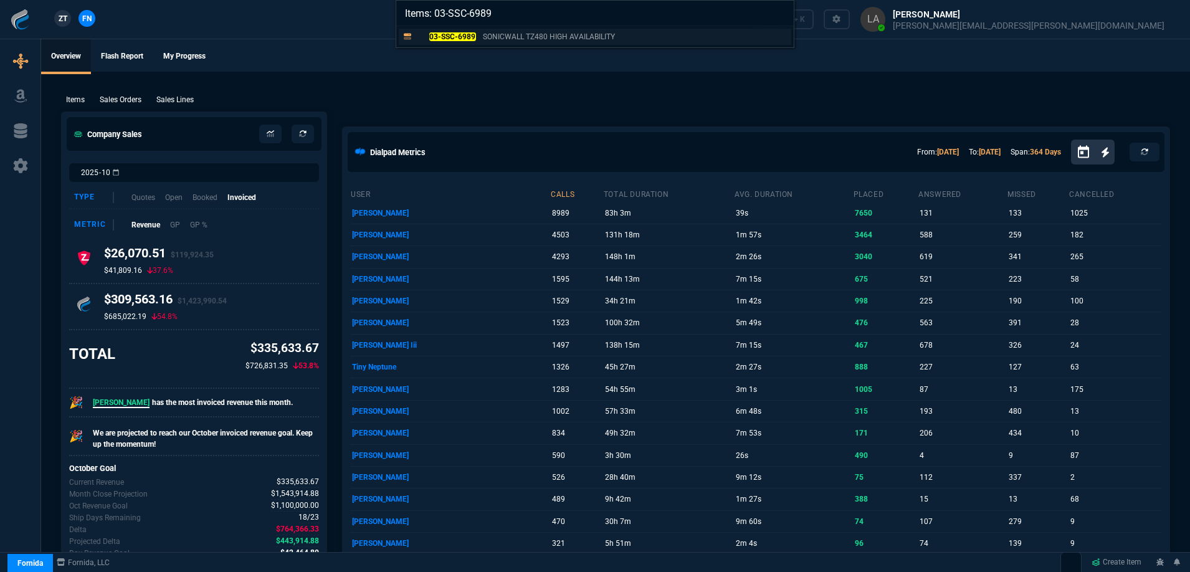
type input "Items: 03-SSC-6989"
click at [455, 39] on mark "03-SSC-6989" at bounding box center [452, 36] width 47 height 9
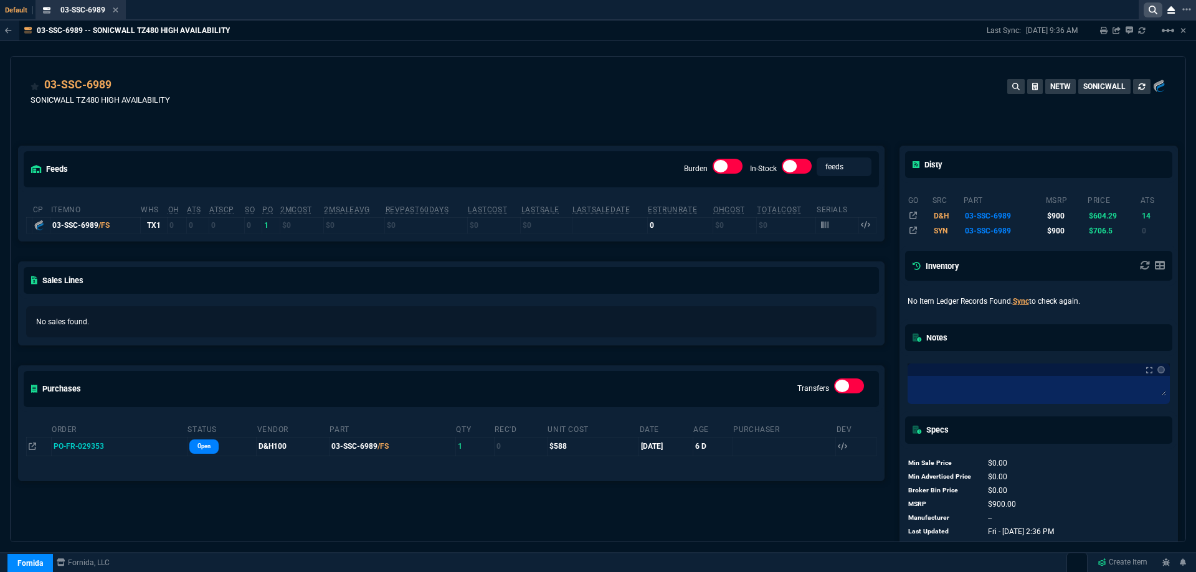
click at [1153, 7] on icon at bounding box center [1152, 10] width 9 height 9
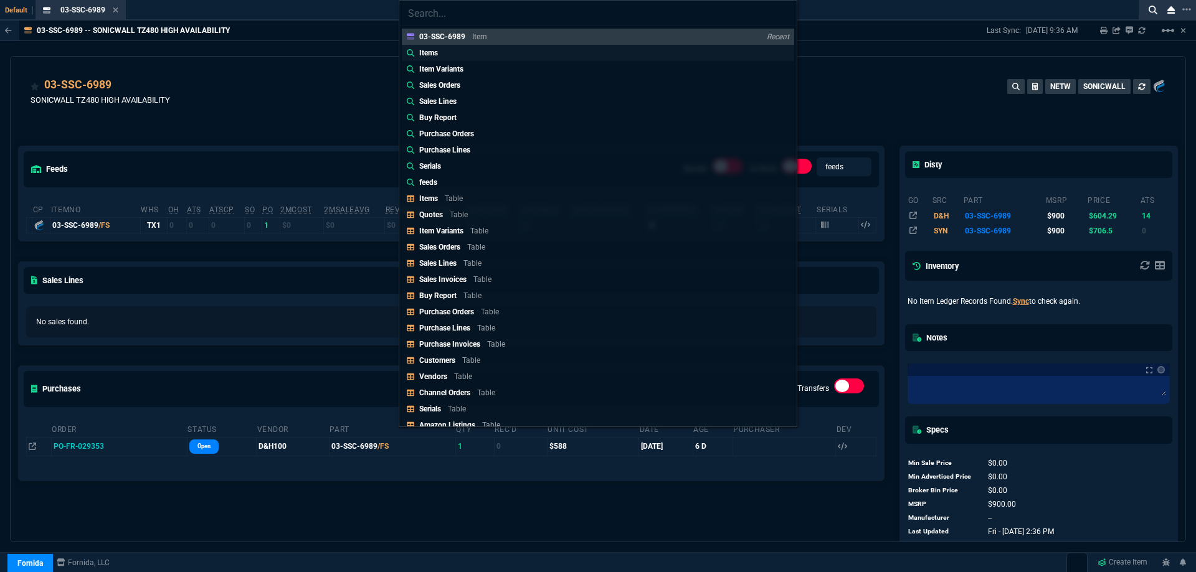
click at [455, 54] on link "Items" at bounding box center [598, 53] width 392 height 16
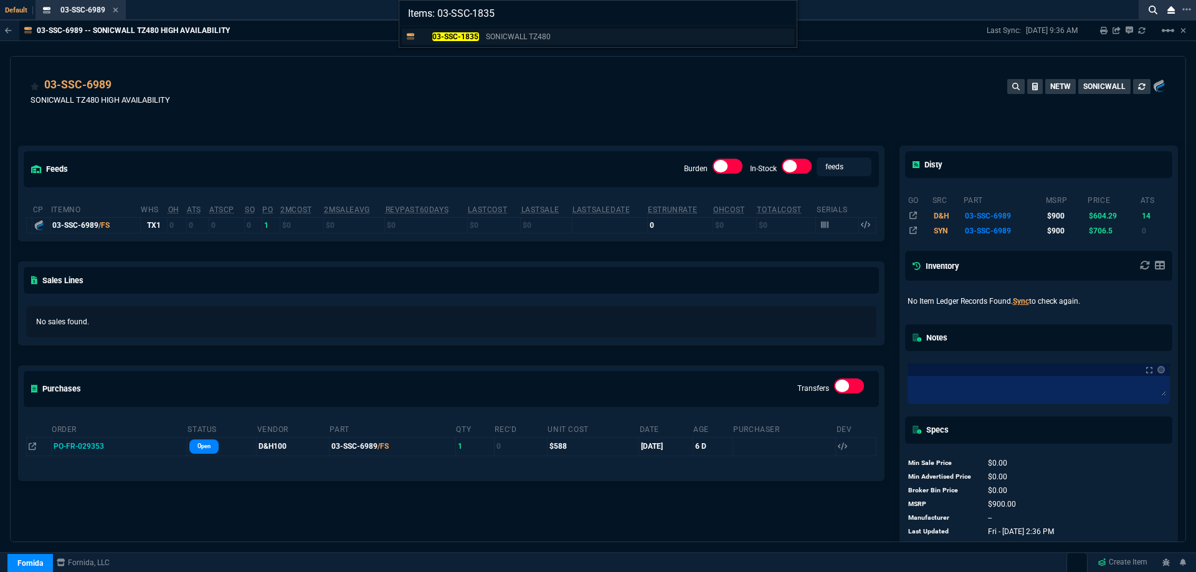
type input "Items: 03-SSC-1835"
click at [452, 35] on mark "03-SSC-1835" at bounding box center [455, 36] width 47 height 9
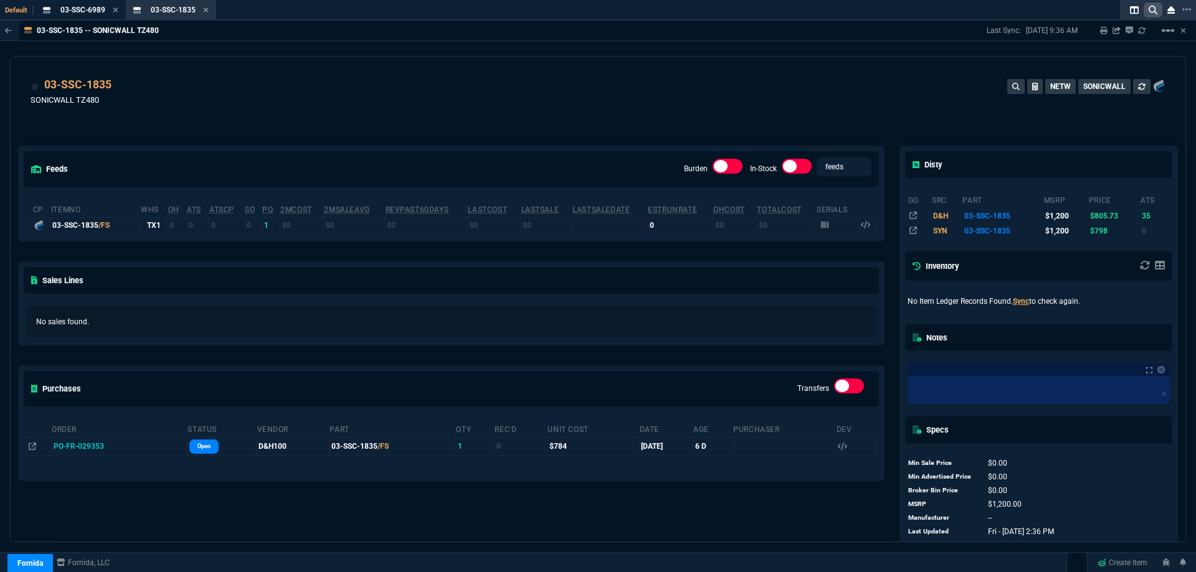
click at [1148, 14] on icon at bounding box center [1152, 10] width 9 height 9
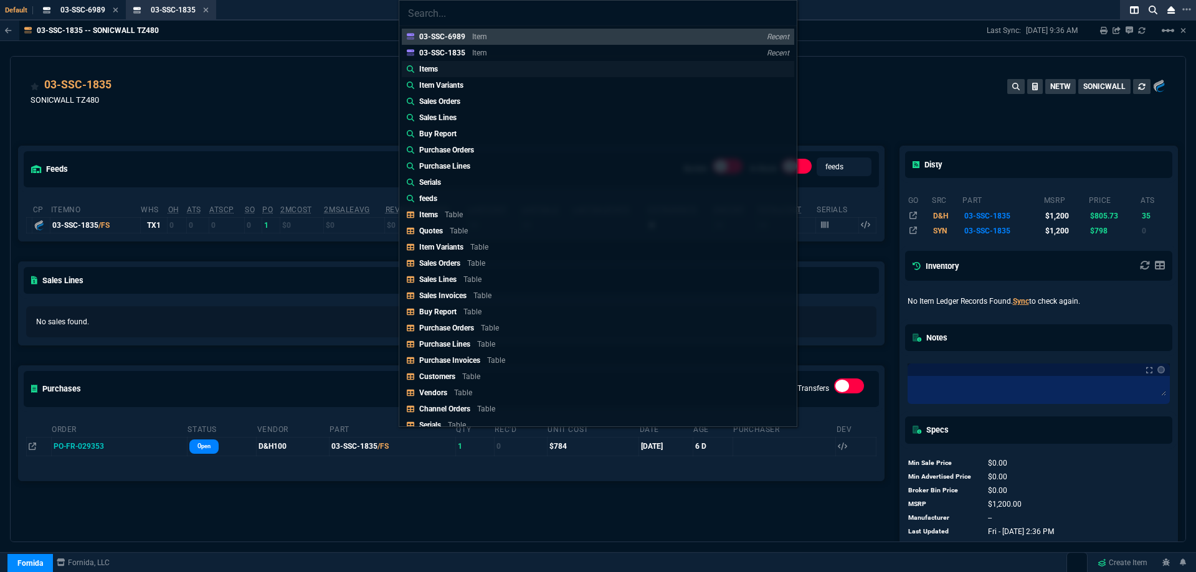
click at [425, 70] on p "Items" at bounding box center [428, 69] width 19 height 11
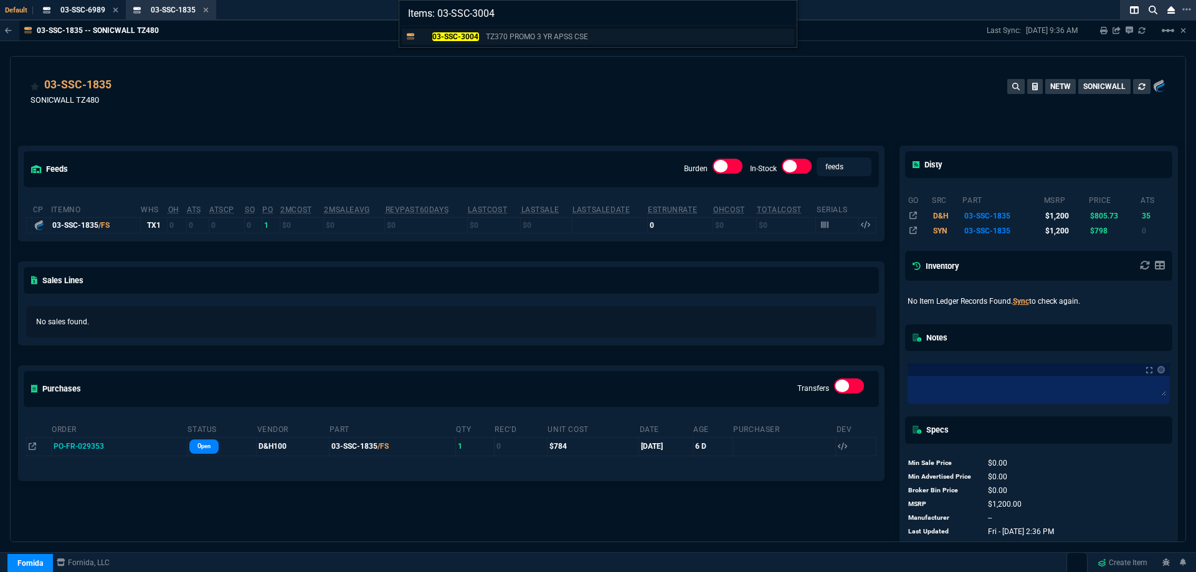
type input "Items: 03-SSC-3004"
click at [456, 43] on link "03-SSC-3004 TZ370 PROMO 3 YR APSS CSE" at bounding box center [598, 37] width 392 height 16
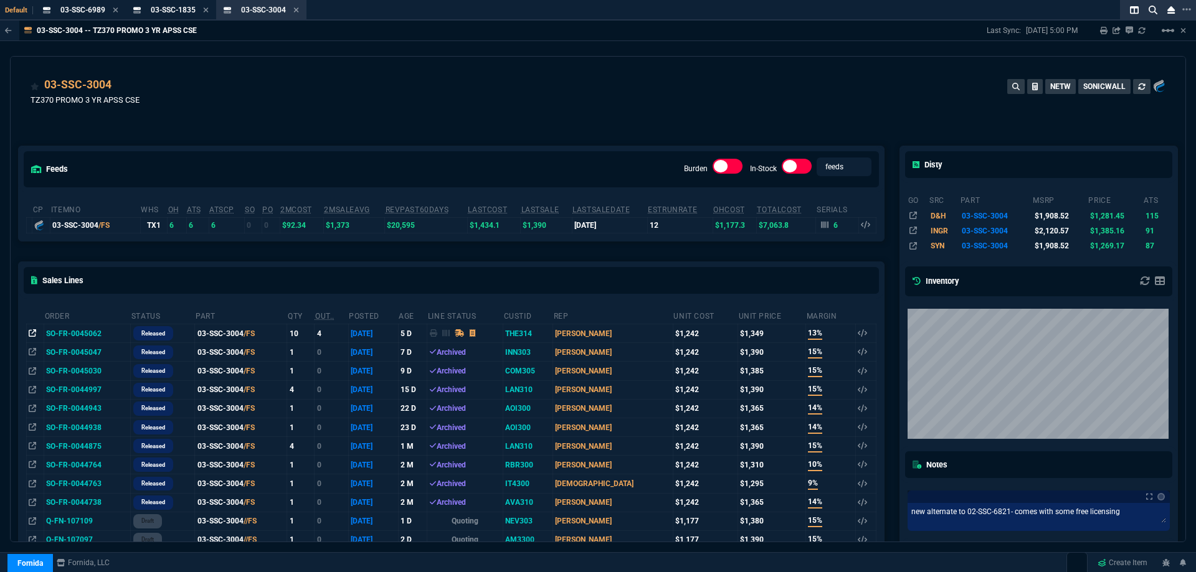
click at [29, 336] on icon at bounding box center [32, 332] width 7 height 7
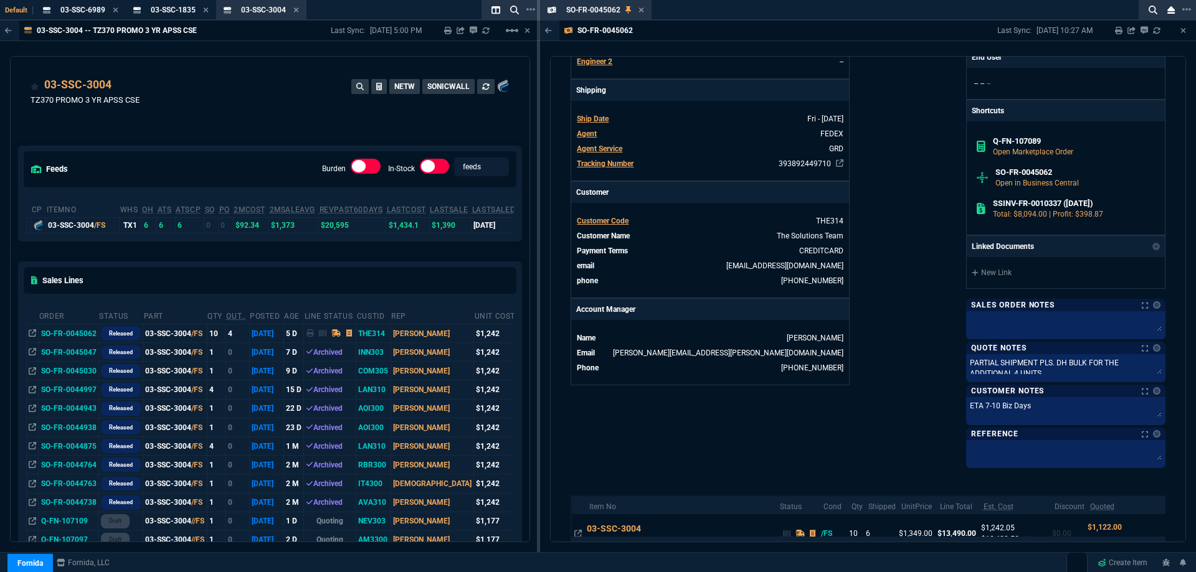
scroll to position [493, 0]
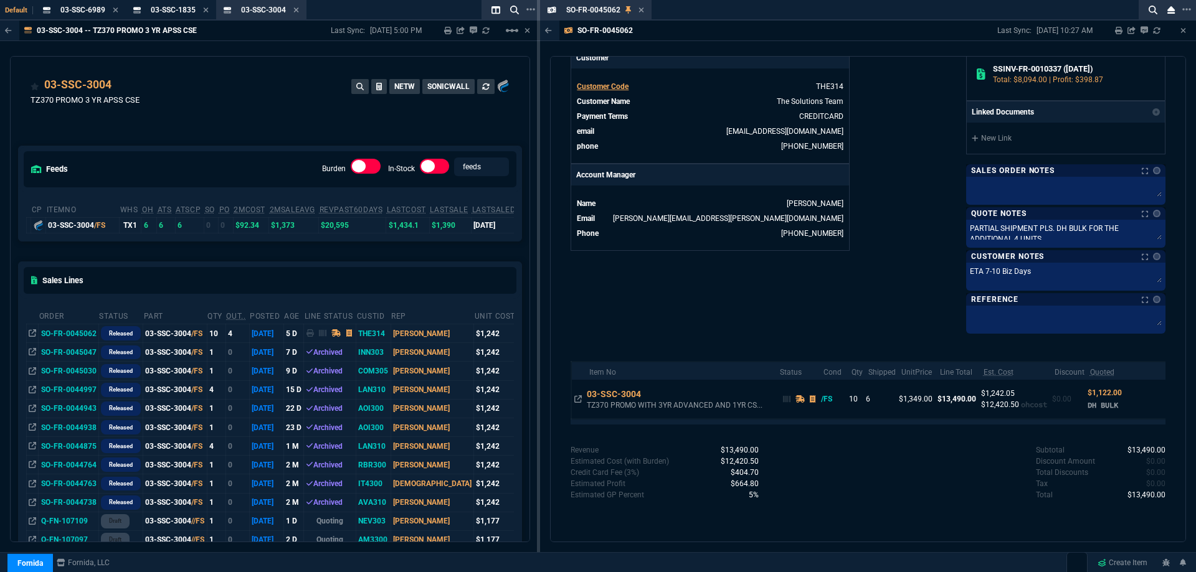
drag, startPoint x: 641, startPoint y: 11, endPoint x: 642, endPoint y: 5, distance: 6.4
click at [641, 11] on icon at bounding box center [641, 9] width 6 height 7
